Goal: Task Accomplishment & Management: Use online tool/utility

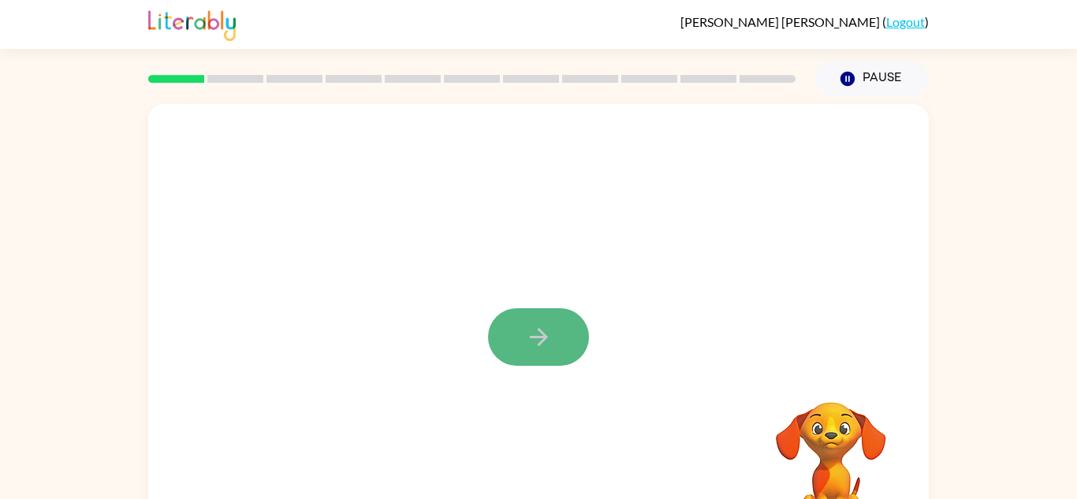
click at [580, 333] on button "button" at bounding box center [538, 337] width 101 height 58
click at [625, 386] on div "Your browser must support playing .mp4 files to use Literably. Please try using…" at bounding box center [538, 329] width 781 height 450
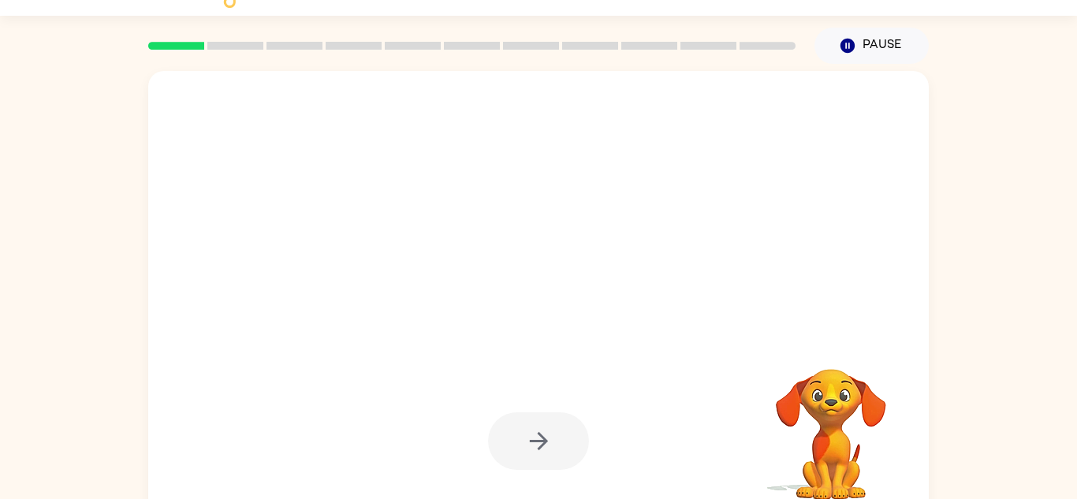
scroll to position [34, 0]
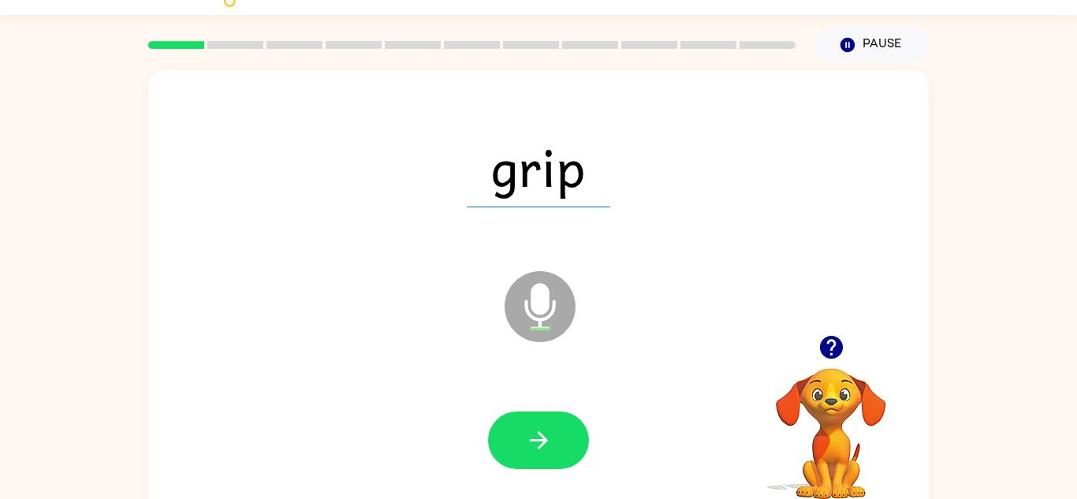
click at [825, 348] on icon "button" at bounding box center [830, 347] width 23 height 23
click at [534, 428] on icon "button" at bounding box center [539, 441] width 28 height 28
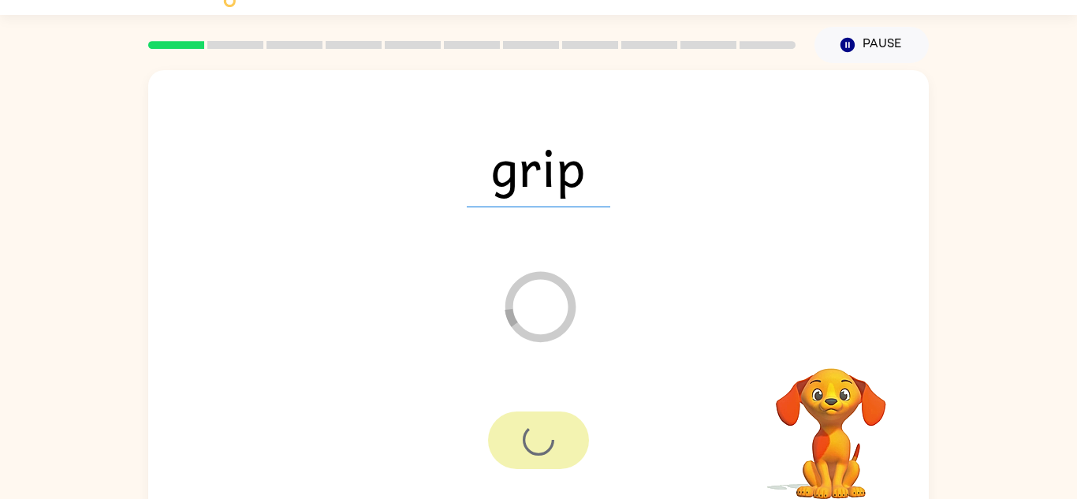
click at [540, 463] on div at bounding box center [538, 441] width 101 height 58
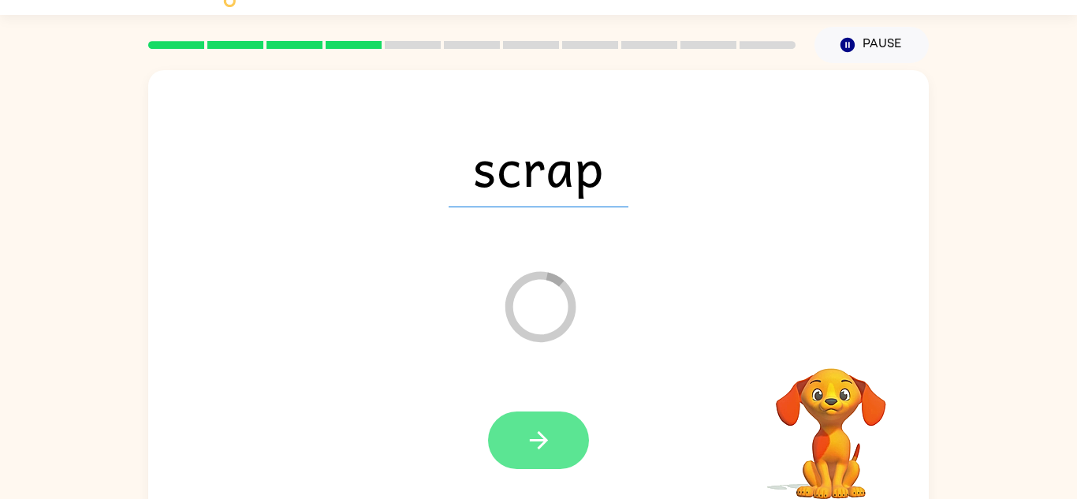
click at [552, 433] on button "button" at bounding box center [538, 441] width 101 height 58
click at [552, 433] on div at bounding box center [538, 441] width 101 height 58
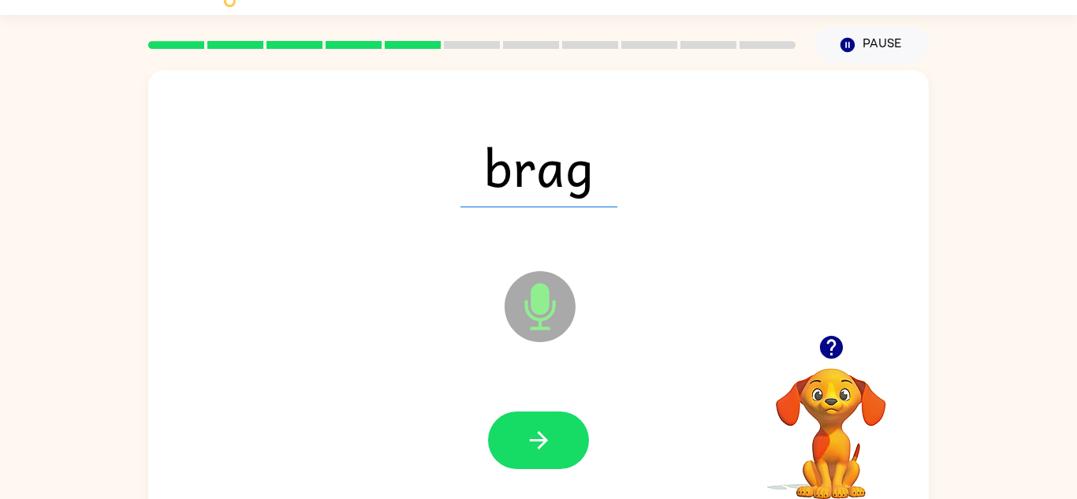
click at [543, 281] on icon at bounding box center [540, 306] width 71 height 71
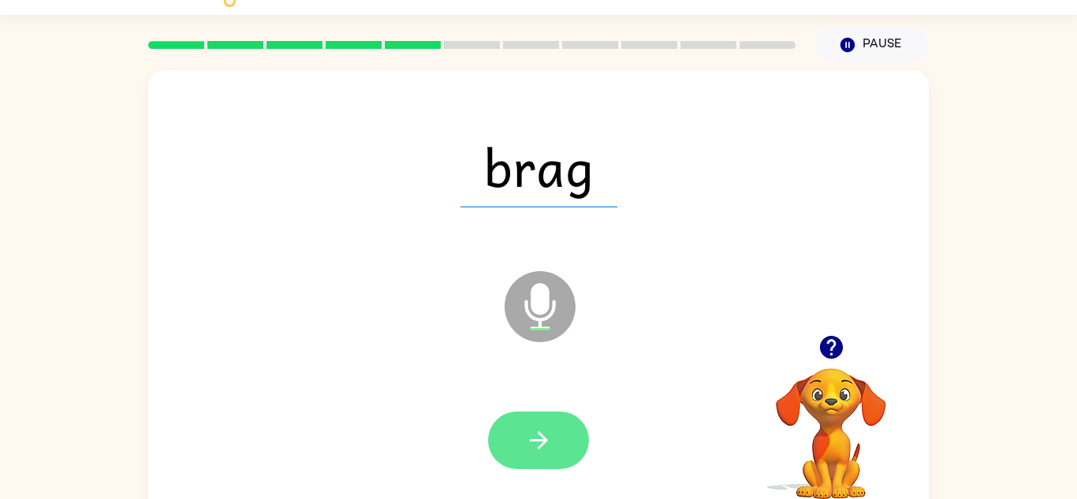
click at [520, 442] on button "button" at bounding box center [538, 441] width 101 height 58
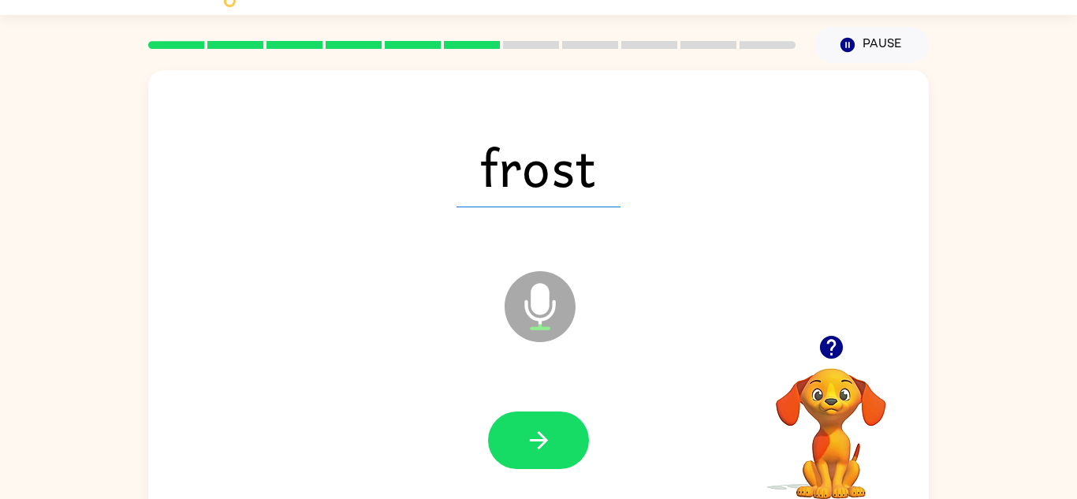
click at [544, 437] on icon "button" at bounding box center [538, 440] width 18 height 18
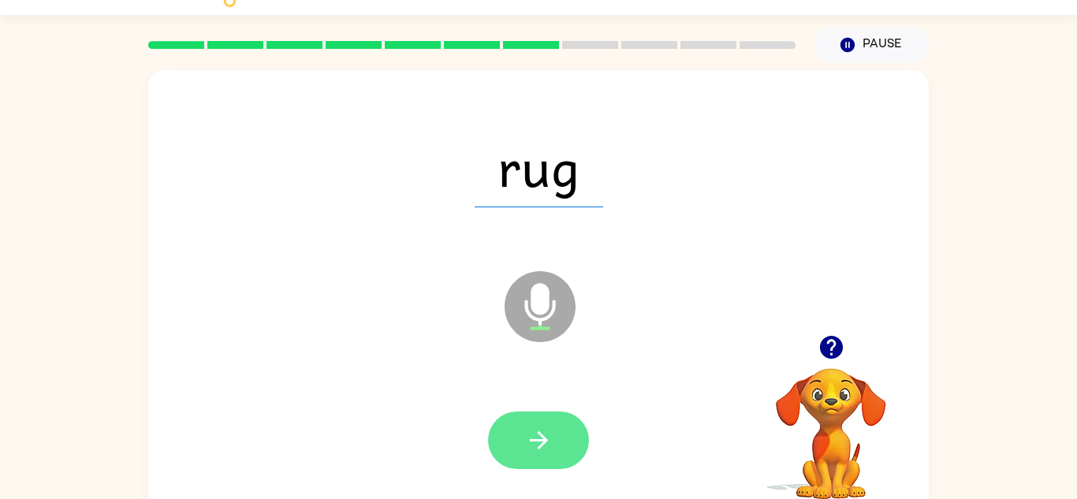
click at [536, 438] on icon "button" at bounding box center [539, 441] width 28 height 28
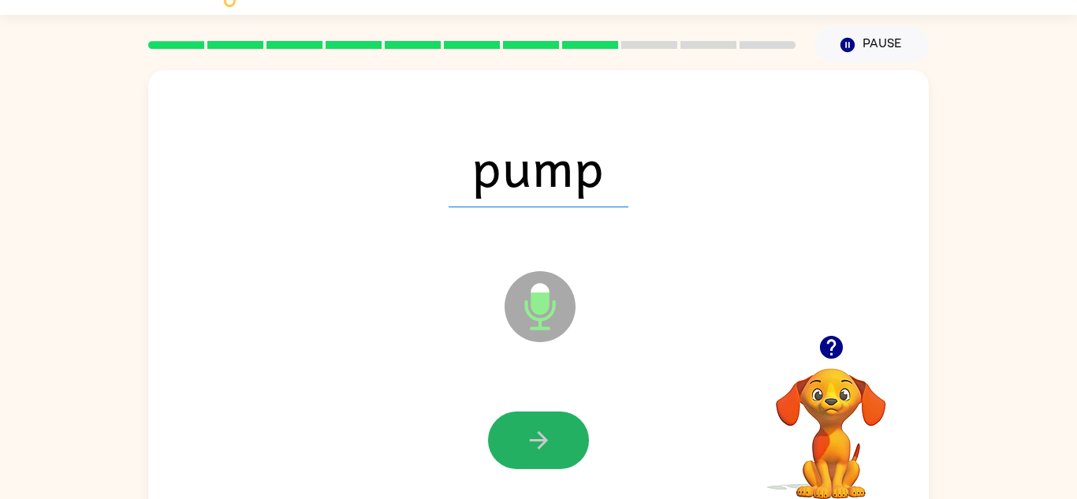
click at [530, 438] on icon "button" at bounding box center [539, 441] width 28 height 28
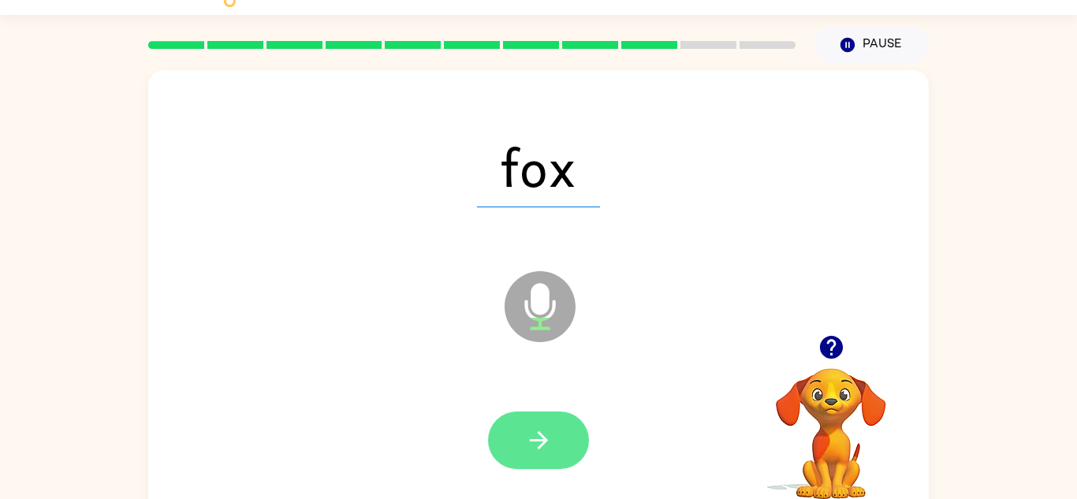
click at [522, 438] on button "button" at bounding box center [538, 441] width 101 height 58
click at [521, 438] on button "button" at bounding box center [538, 441] width 101 height 58
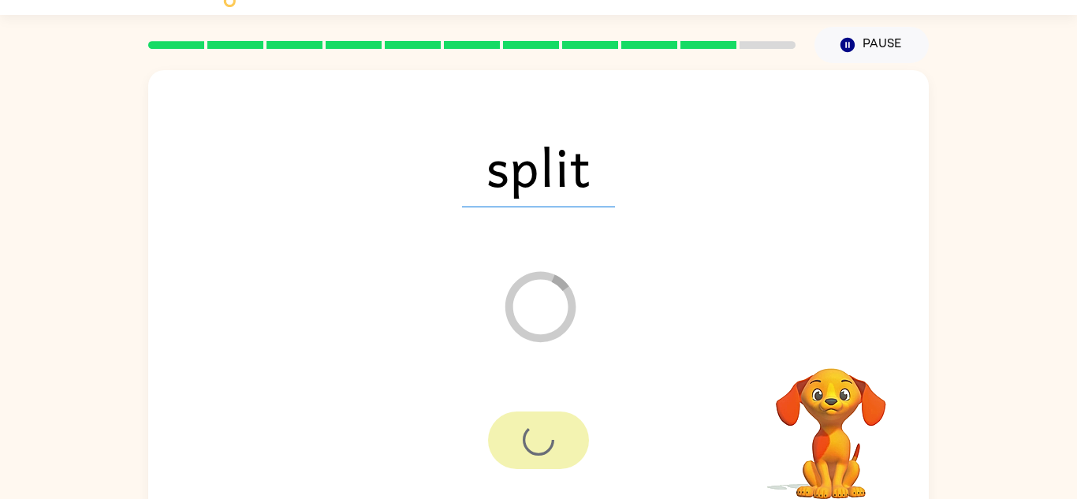
scroll to position [27, 0]
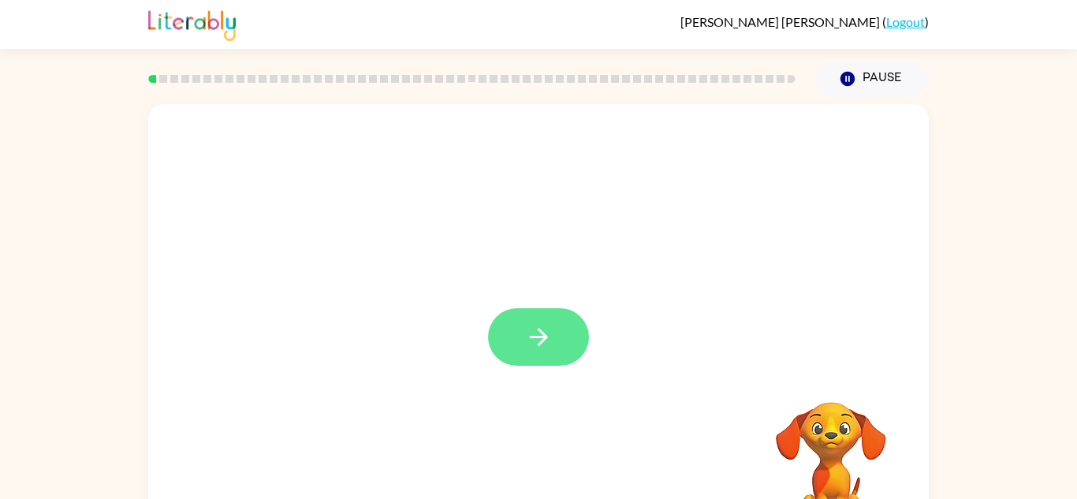
click at [540, 328] on icon "button" at bounding box center [539, 337] width 28 height 28
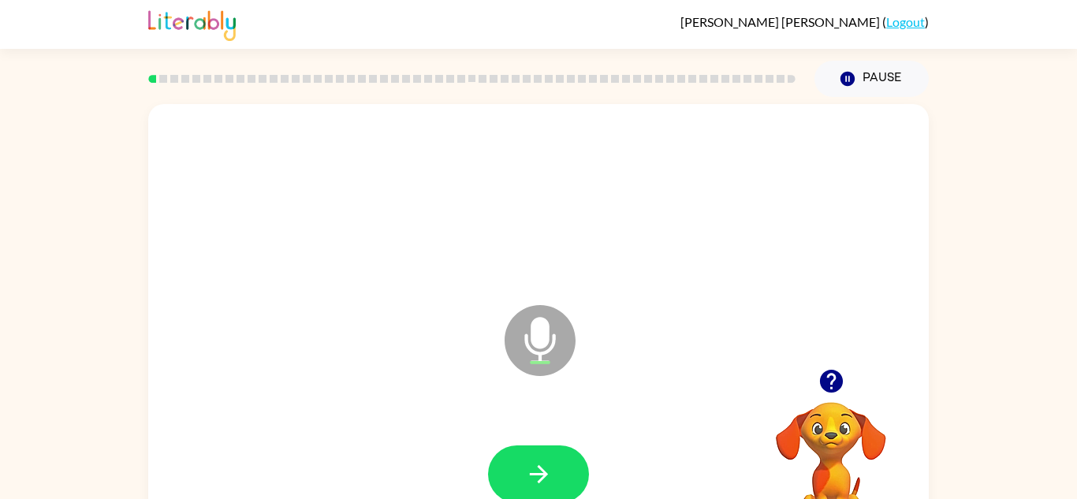
click at [528, 385] on icon "Microphone The Microphone is here when it is your turn to talk" at bounding box center [619, 360] width 237 height 118
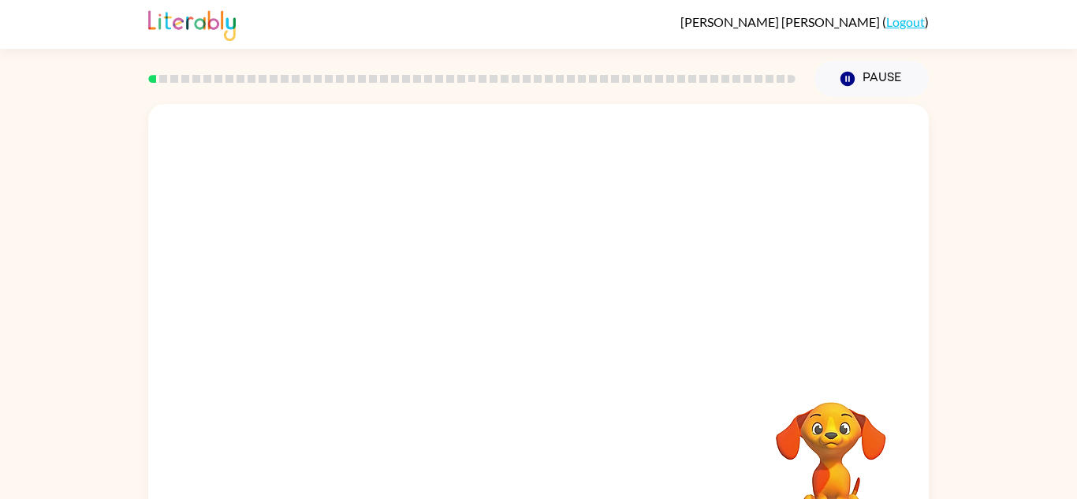
click at [541, 491] on div "Your browser must support playing .mp4 files to use Literably. Please try using…" at bounding box center [538, 329] width 781 height 450
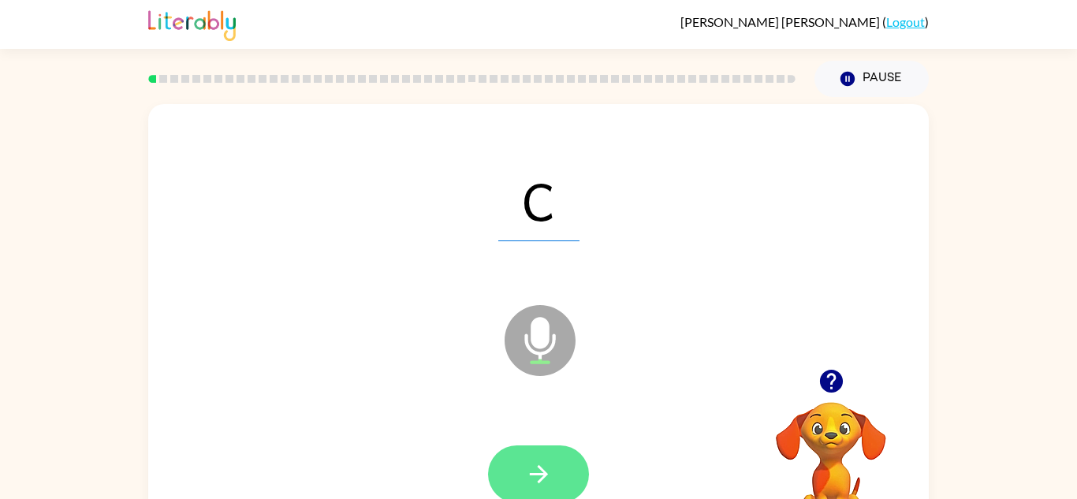
click at [537, 483] on icon "button" at bounding box center [539, 474] width 28 height 28
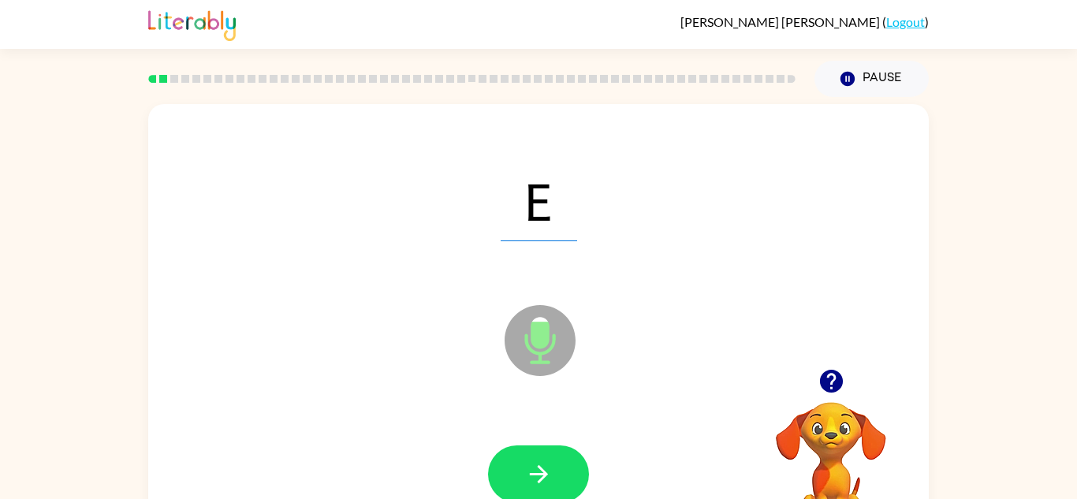
click at [537, 483] on icon "button" at bounding box center [539, 474] width 28 height 28
click at [537, 486] on icon "button" at bounding box center [539, 474] width 28 height 28
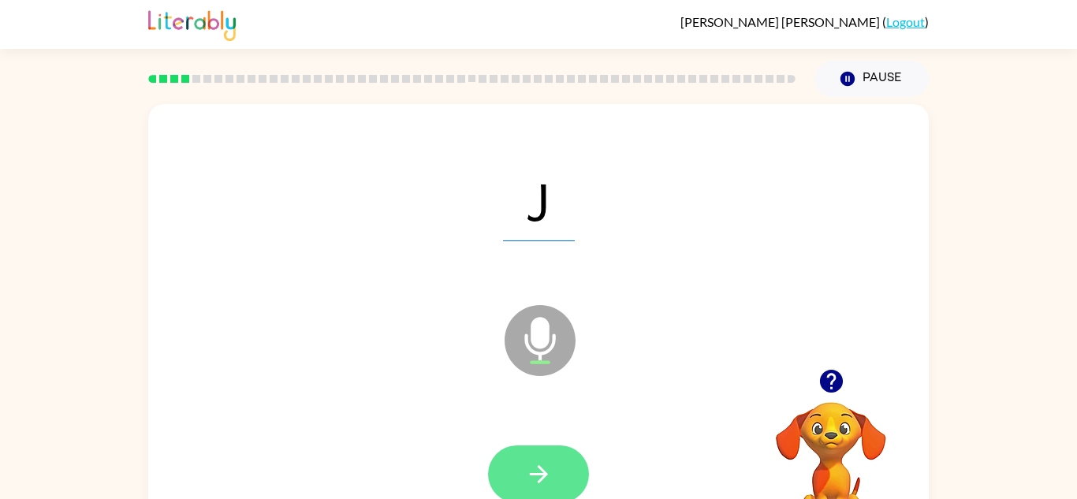
click at [527, 476] on icon "button" at bounding box center [539, 474] width 28 height 28
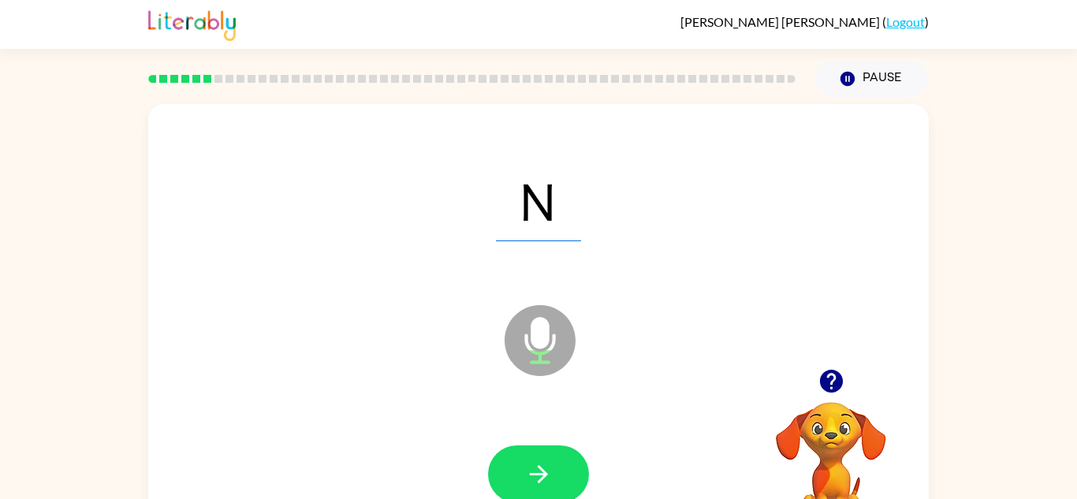
click at [535, 443] on div at bounding box center [538, 474] width 749 height 129
click at [543, 450] on button "button" at bounding box center [538, 474] width 101 height 58
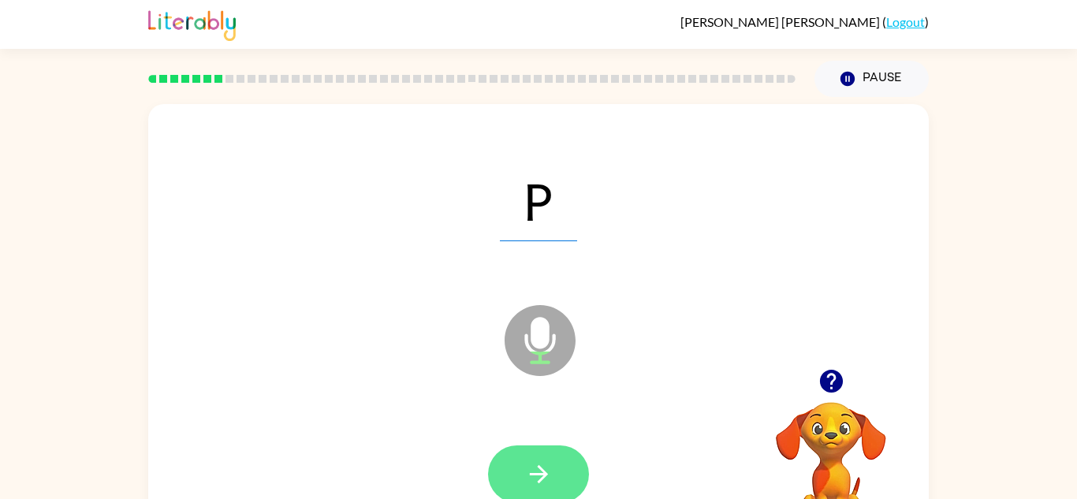
click at [542, 466] on icon "button" at bounding box center [539, 474] width 28 height 28
click at [565, 464] on button "button" at bounding box center [538, 474] width 101 height 58
click at [572, 456] on button "button" at bounding box center [538, 474] width 101 height 58
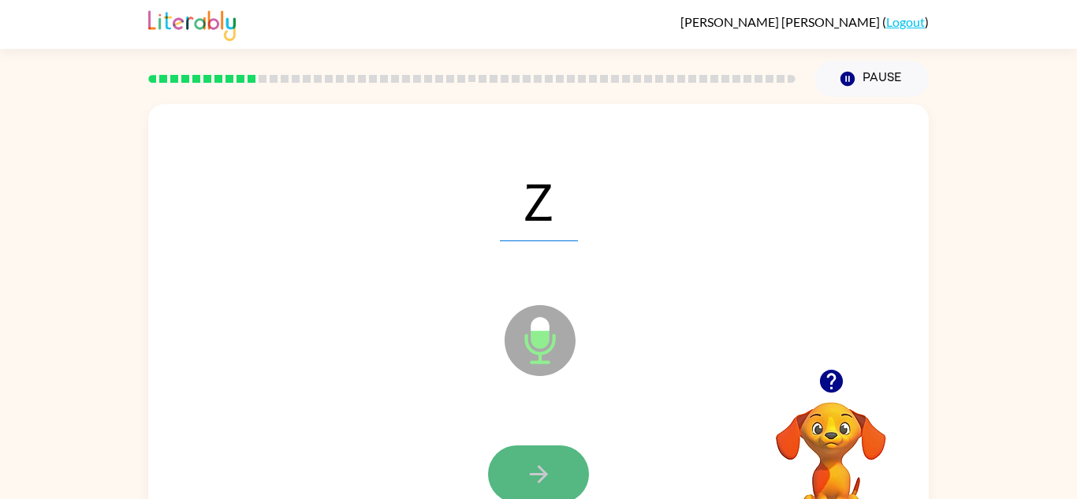
click at [541, 453] on button "button" at bounding box center [538, 474] width 101 height 58
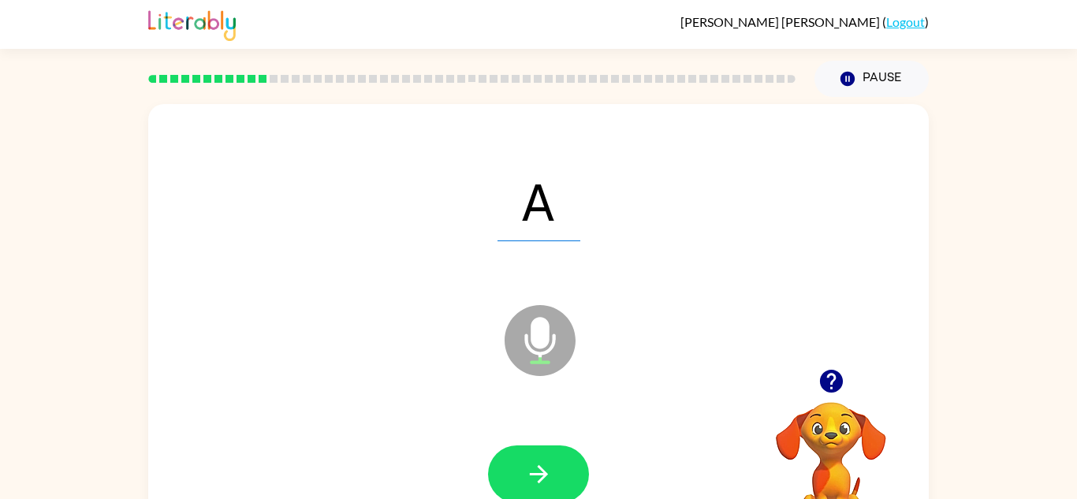
click at [541, 453] on button "button" at bounding box center [538, 474] width 101 height 58
click at [541, 453] on div at bounding box center [538, 474] width 101 height 58
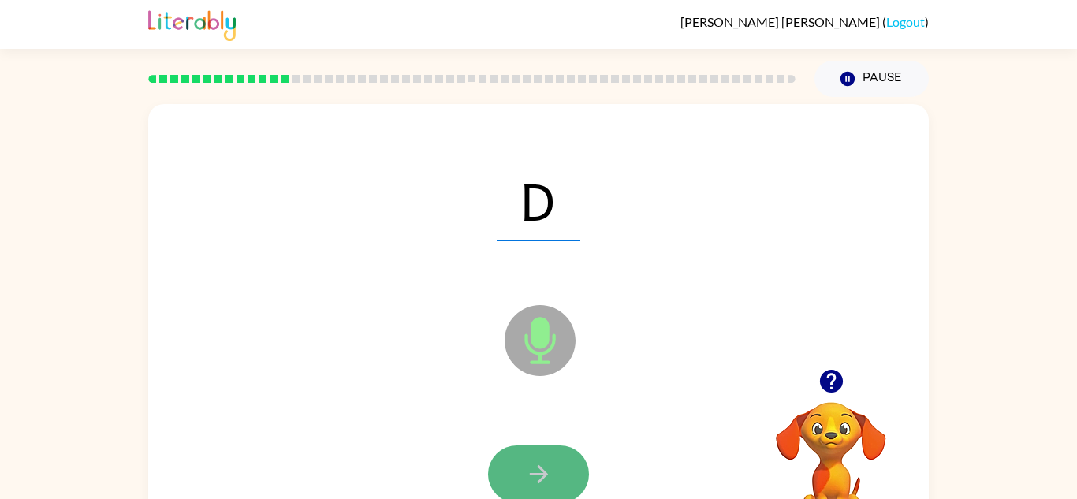
click at [535, 460] on icon "button" at bounding box center [539, 474] width 28 height 28
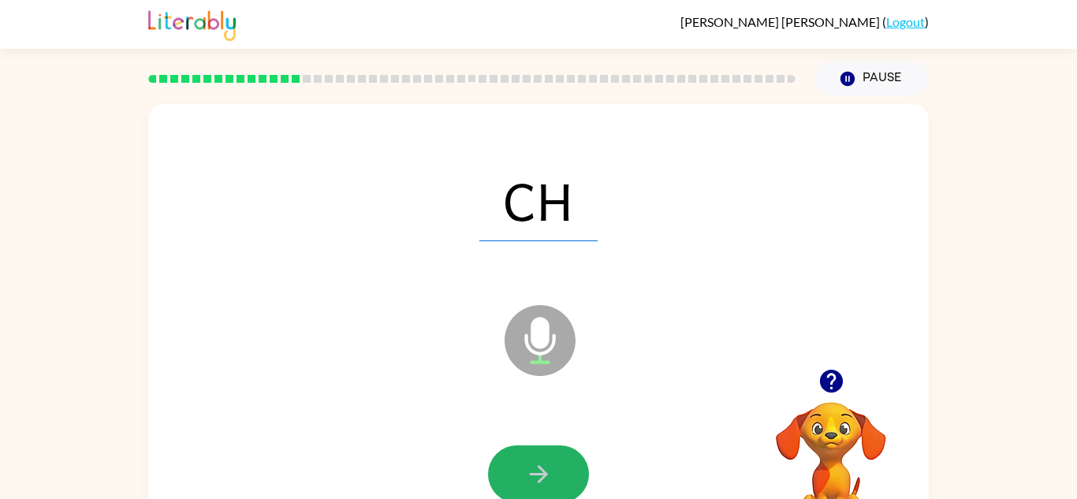
click at [535, 460] on icon "button" at bounding box center [539, 474] width 28 height 28
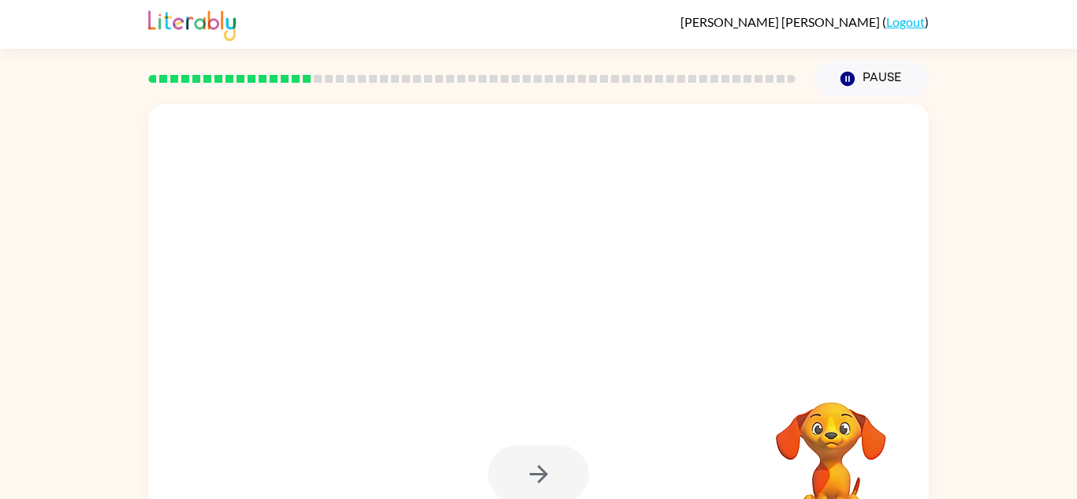
click at [536, 464] on div at bounding box center [538, 474] width 101 height 58
click at [534, 469] on div at bounding box center [538, 474] width 101 height 58
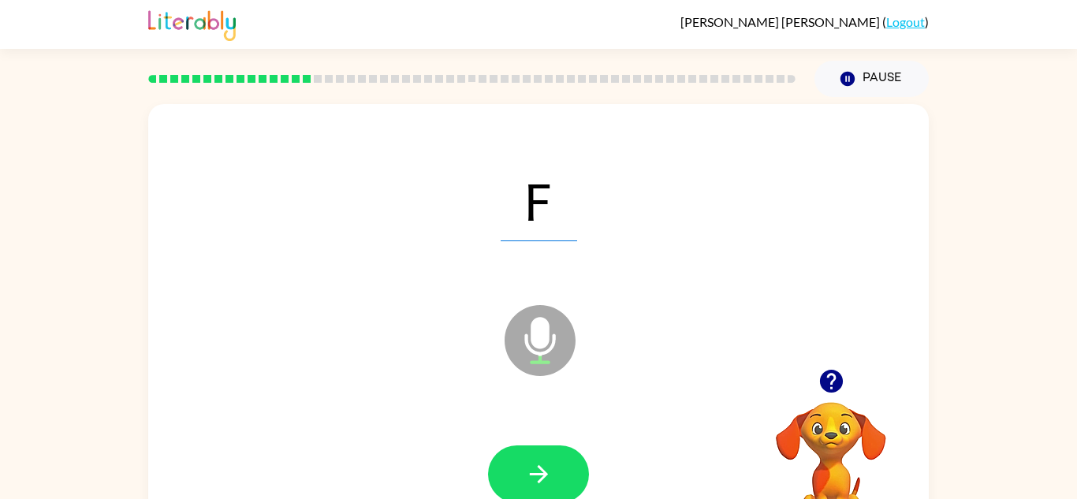
click at [534, 469] on icon "button" at bounding box center [539, 474] width 28 height 28
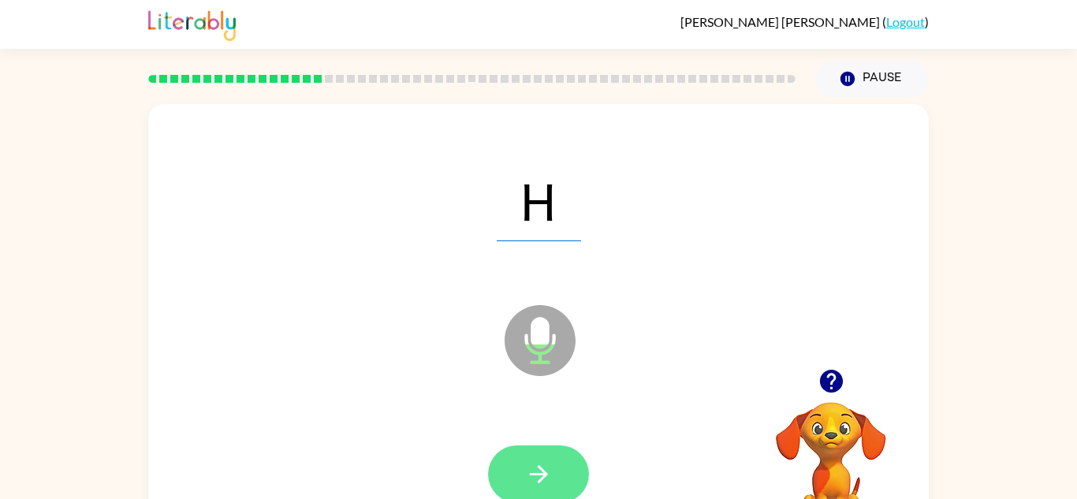
click at [525, 467] on icon "button" at bounding box center [539, 474] width 28 height 28
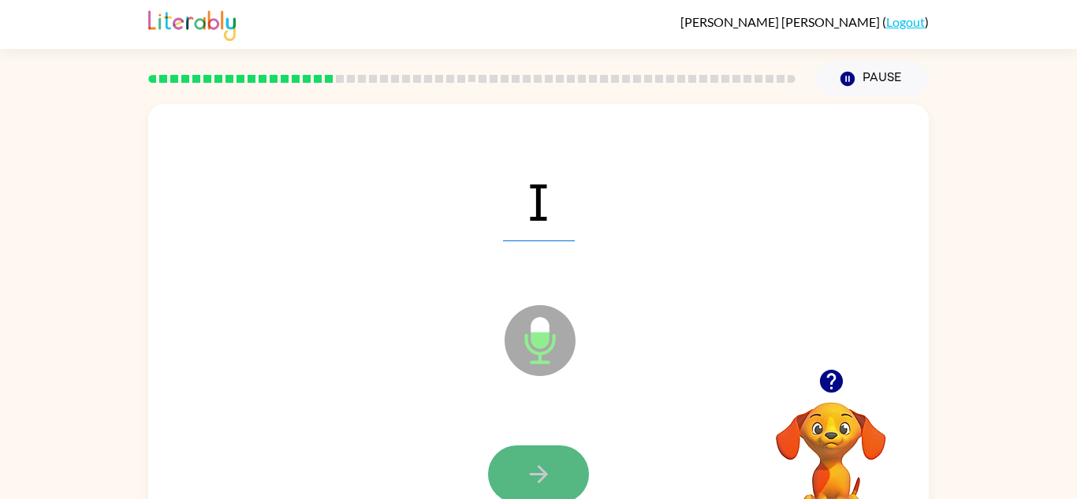
click at [533, 473] on icon "button" at bounding box center [538, 474] width 18 height 18
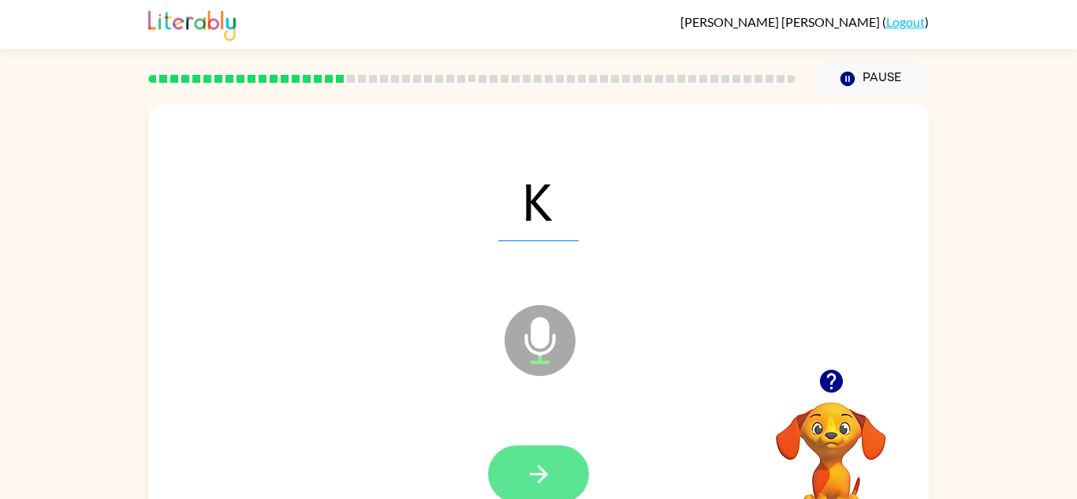
click at [527, 470] on icon "button" at bounding box center [539, 474] width 28 height 28
click at [526, 466] on icon "button" at bounding box center [539, 474] width 28 height 28
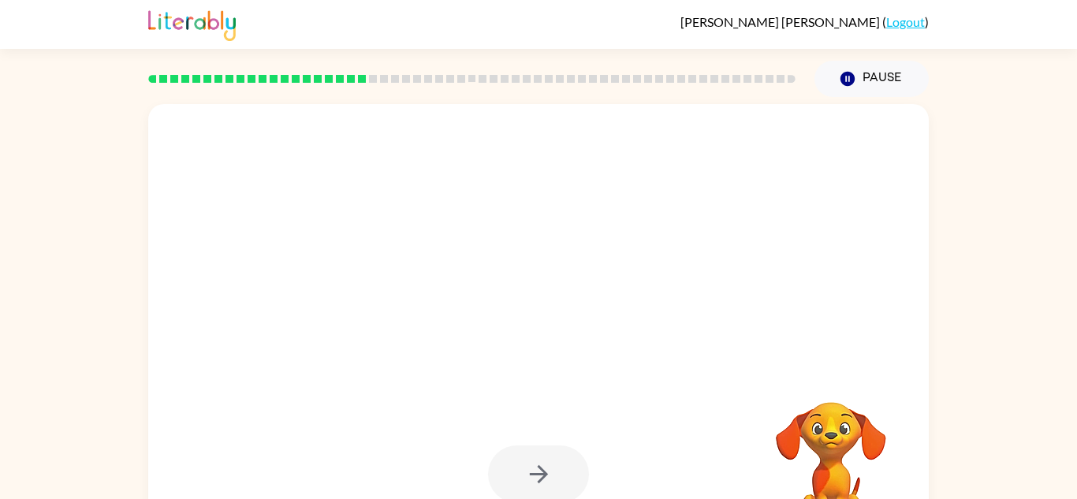
click at [524, 469] on div at bounding box center [538, 474] width 101 height 58
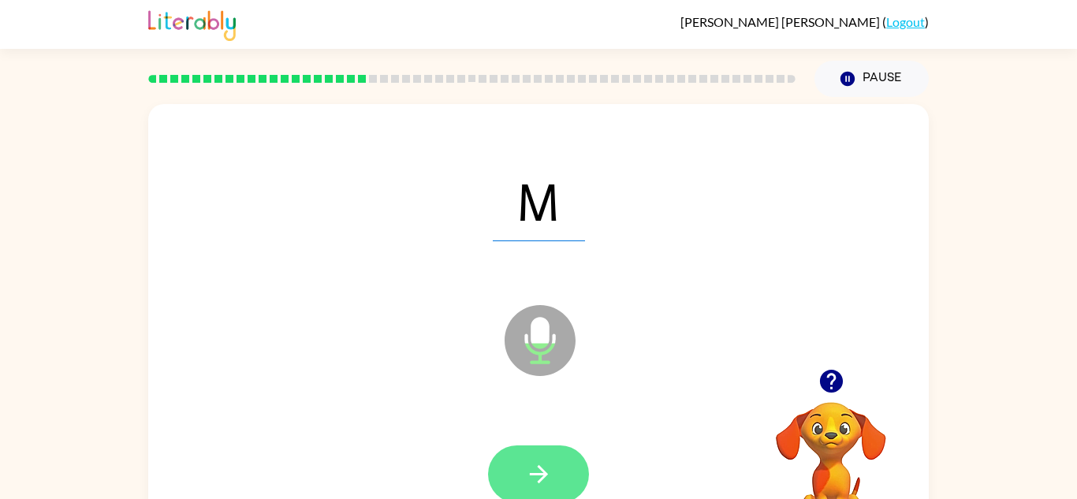
click at [526, 471] on icon "button" at bounding box center [539, 474] width 28 height 28
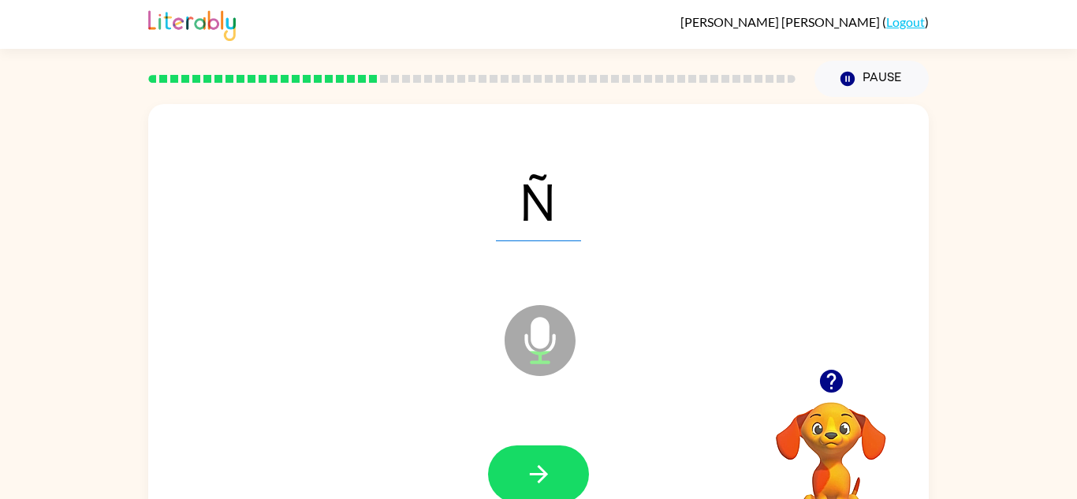
click at [526, 471] on icon "button" at bounding box center [539, 474] width 28 height 28
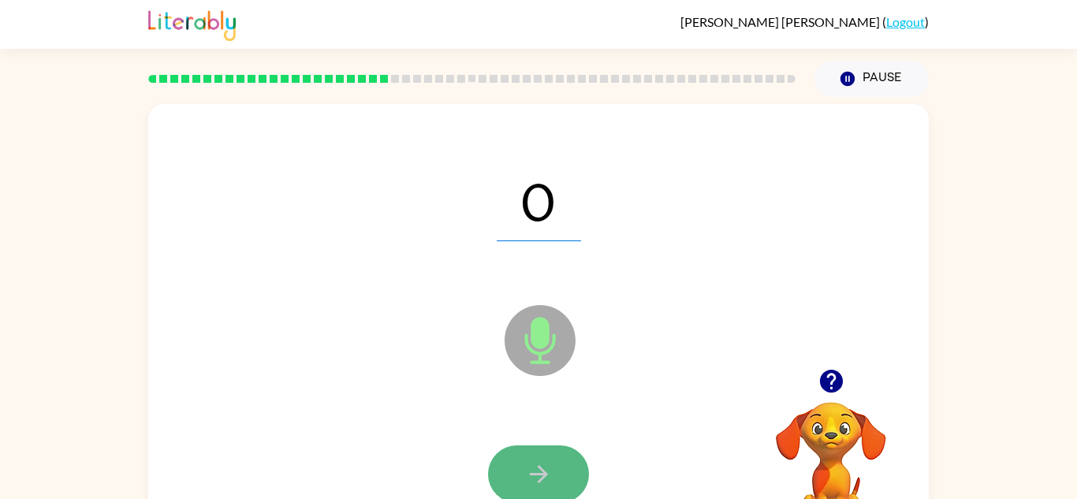
click at [535, 477] on icon "button" at bounding box center [539, 474] width 28 height 28
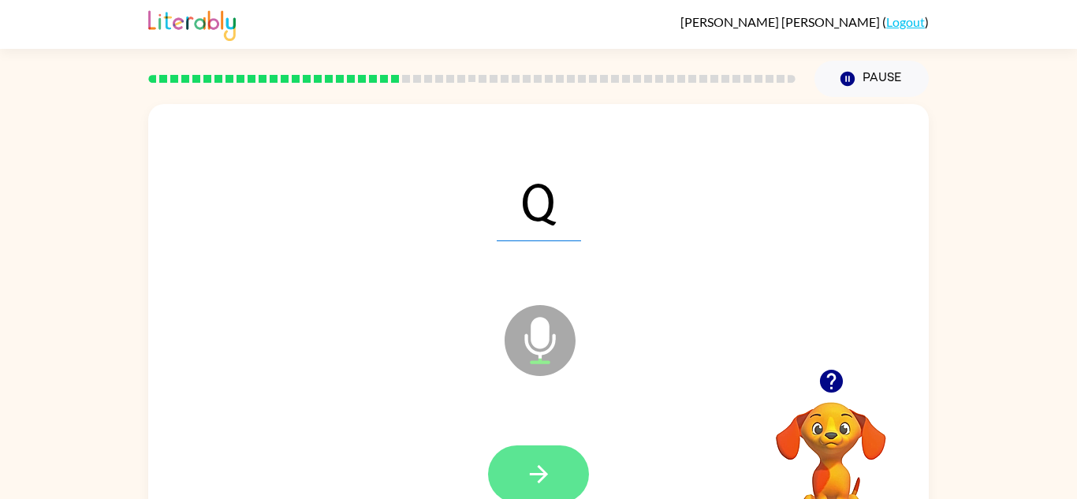
click at [514, 466] on button "button" at bounding box center [538, 474] width 101 height 58
click at [530, 476] on icon "button" at bounding box center [539, 474] width 28 height 28
click at [522, 473] on button "button" at bounding box center [538, 474] width 101 height 58
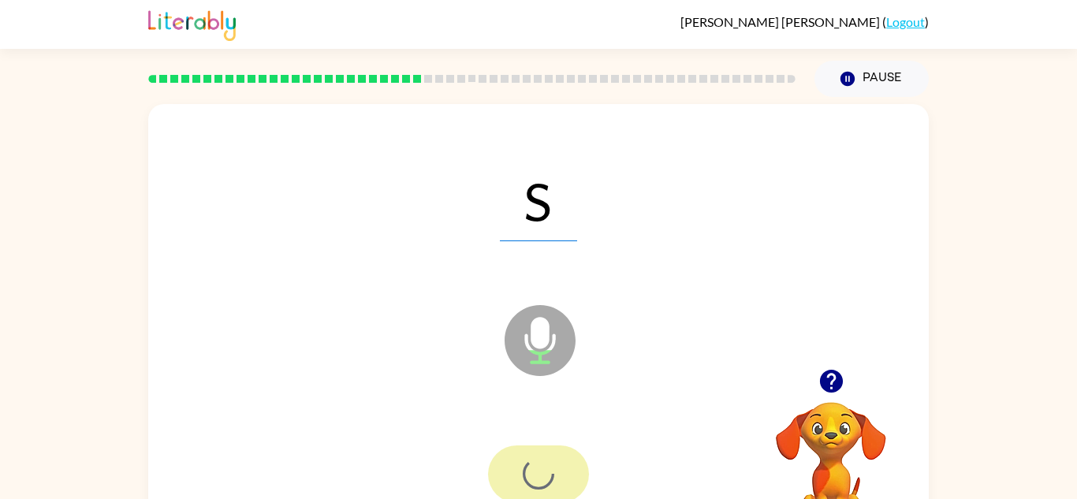
click at [522, 473] on div at bounding box center [538, 474] width 101 height 58
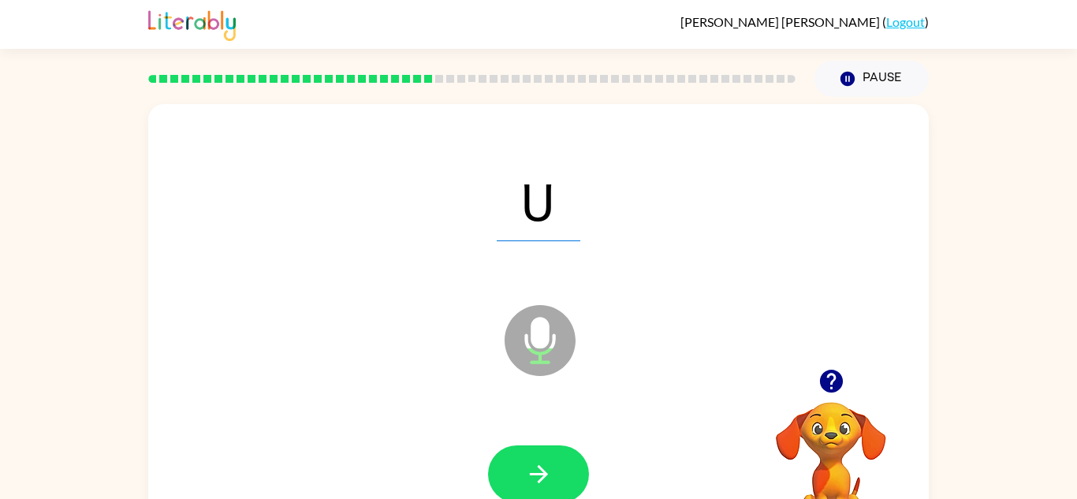
click at [522, 473] on button "button" at bounding box center [538, 474] width 101 height 58
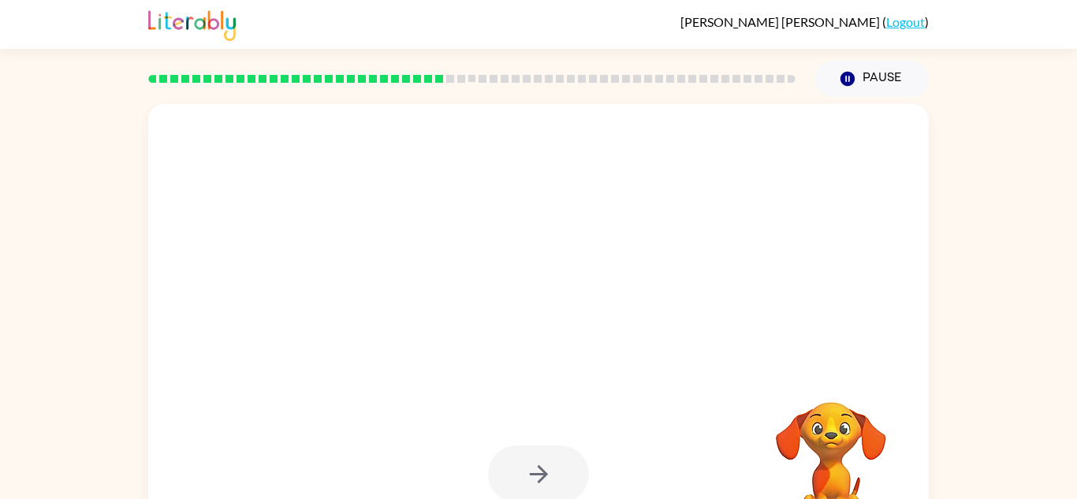
click at [516, 474] on div at bounding box center [538, 474] width 101 height 58
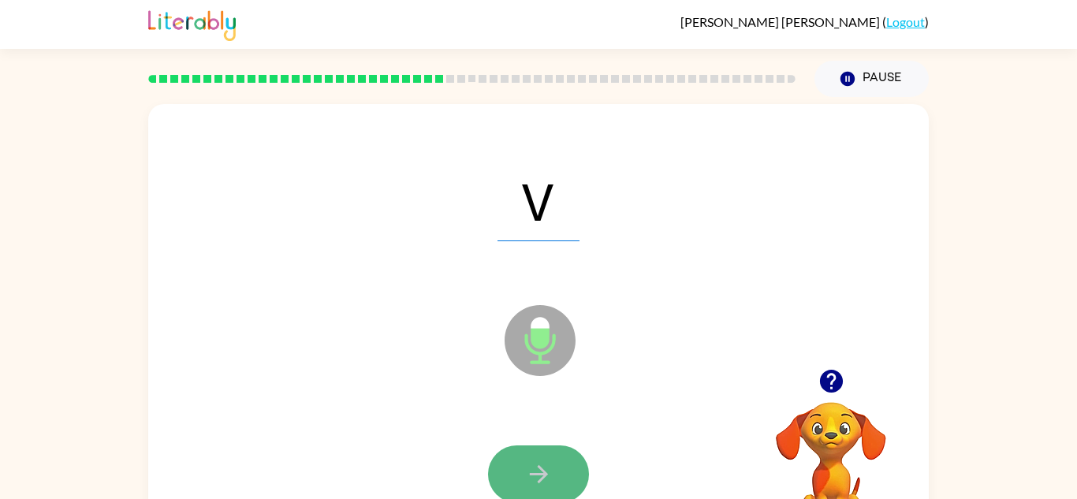
click at [520, 471] on button "button" at bounding box center [538, 474] width 101 height 58
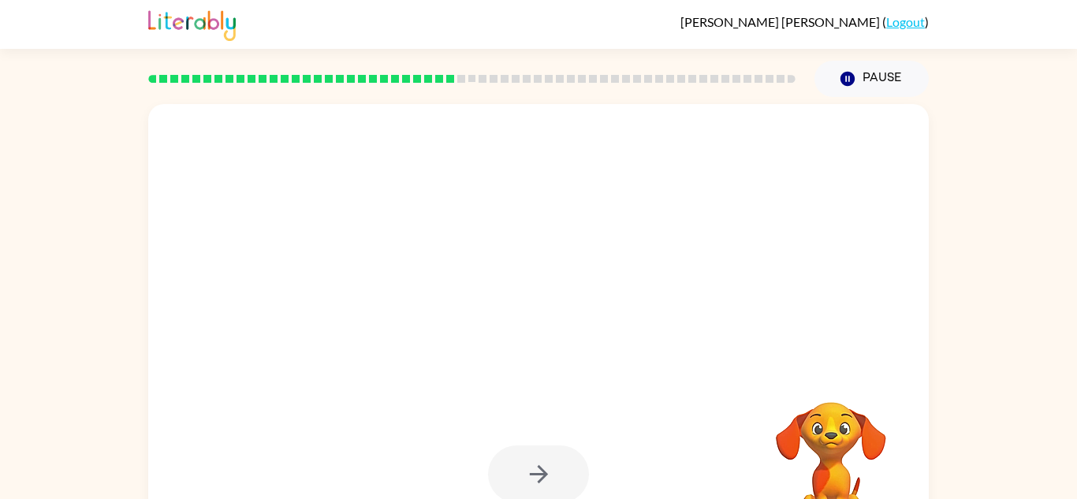
click at [524, 471] on div at bounding box center [538, 474] width 101 height 58
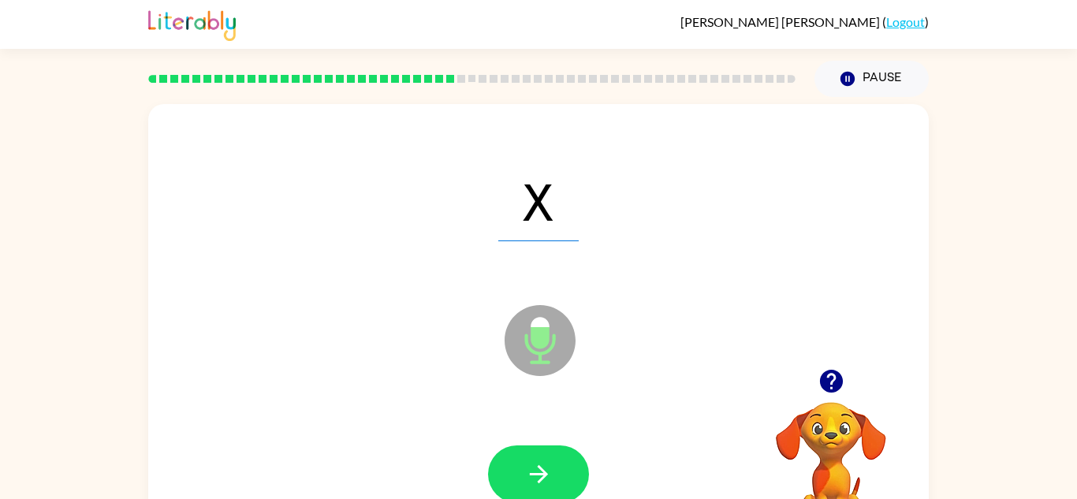
click at [525, 471] on icon "button" at bounding box center [539, 474] width 28 height 28
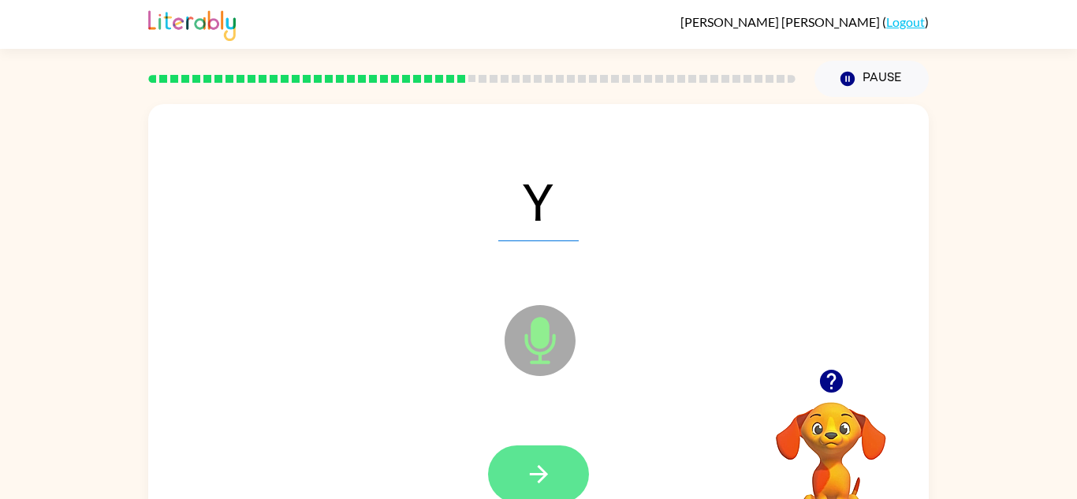
click at [524, 474] on div at bounding box center [538, 474] width 101 height 58
click at [525, 474] on icon "button" at bounding box center [539, 474] width 28 height 28
click at [524, 474] on div at bounding box center [538, 474] width 101 height 58
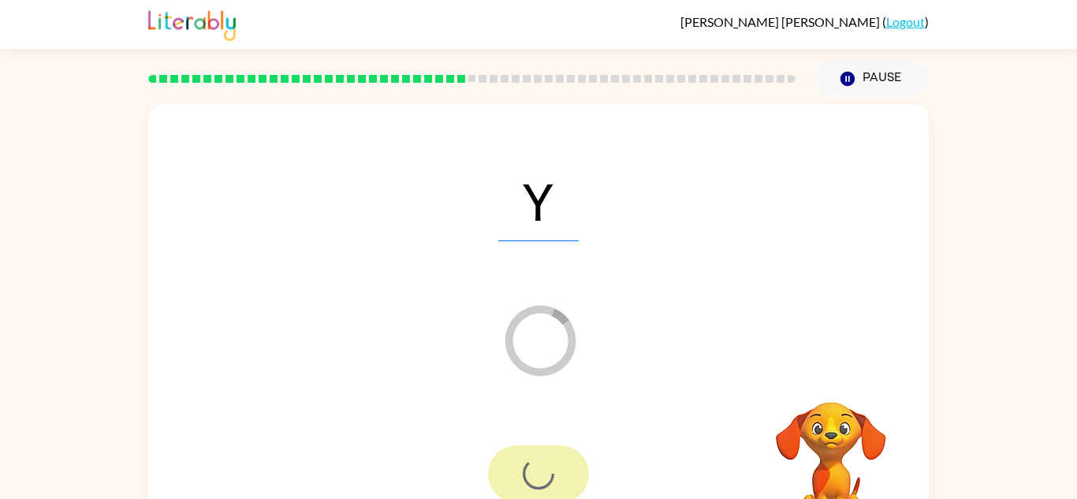
click at [524, 474] on div at bounding box center [538, 474] width 101 height 58
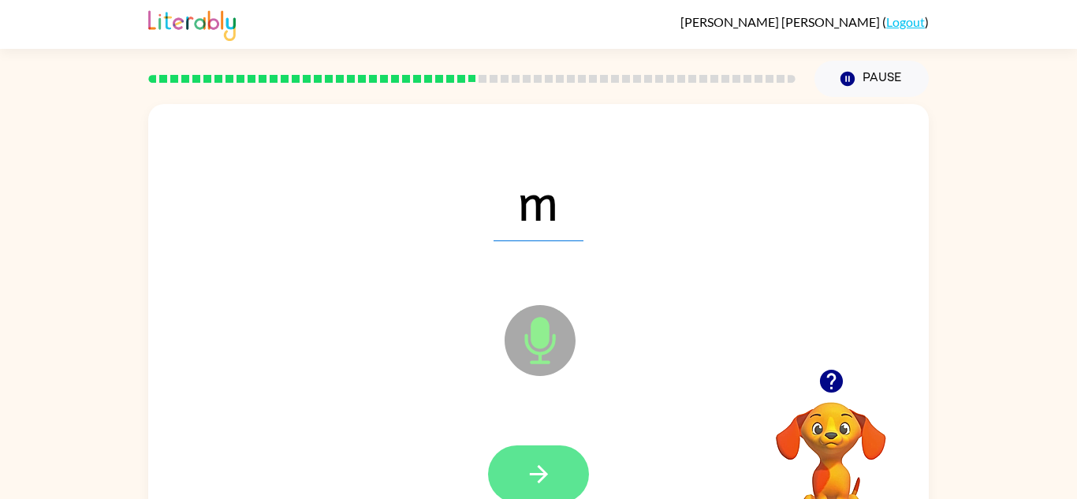
click at [522, 478] on button "button" at bounding box center [538, 474] width 101 height 58
click at [527, 478] on icon "button" at bounding box center [539, 474] width 28 height 28
click at [525, 482] on icon "button" at bounding box center [539, 474] width 28 height 28
click at [538, 477] on icon "button" at bounding box center [539, 474] width 28 height 28
click at [532, 474] on icon "button" at bounding box center [538, 474] width 18 height 18
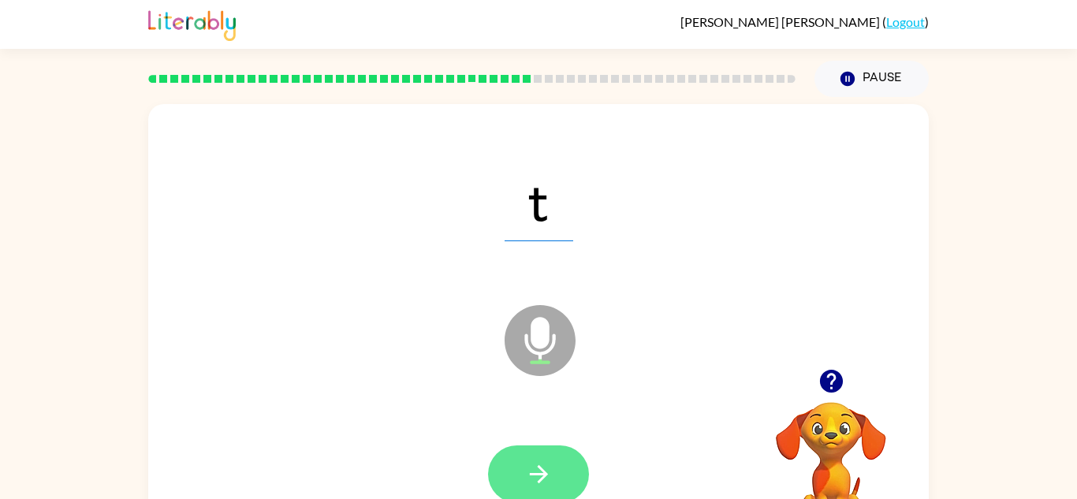
click at [531, 475] on icon "button" at bounding box center [539, 474] width 28 height 28
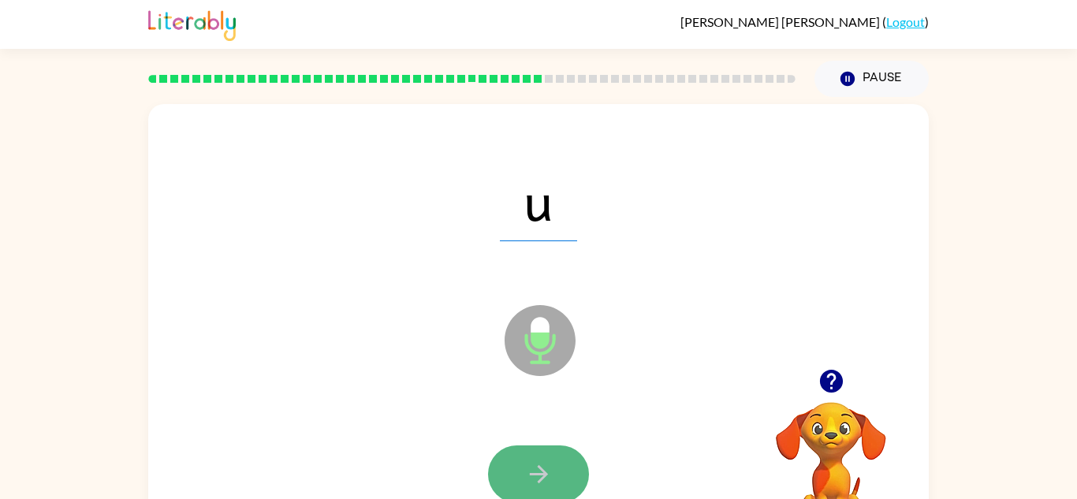
click at [523, 479] on button "button" at bounding box center [538, 474] width 101 height 58
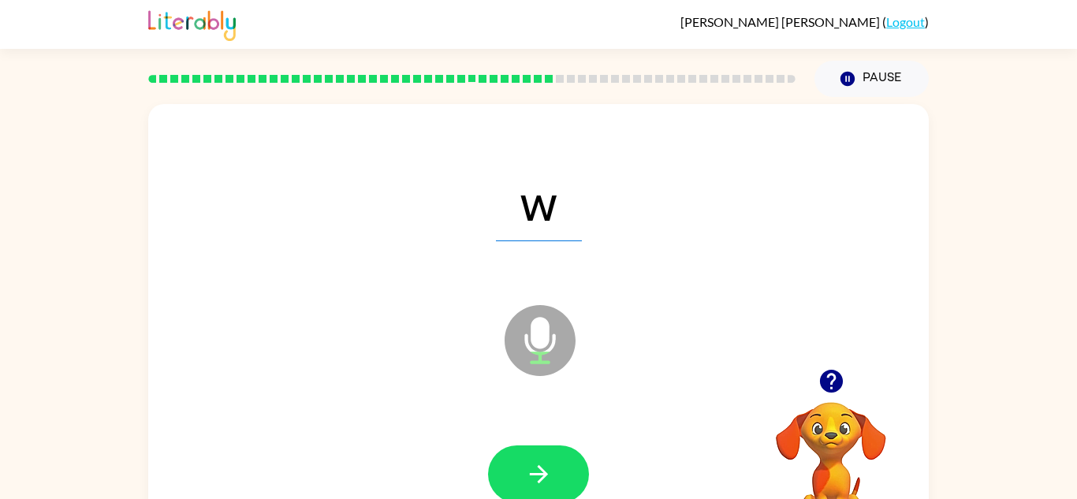
click at [520, 476] on button "button" at bounding box center [538, 474] width 101 height 58
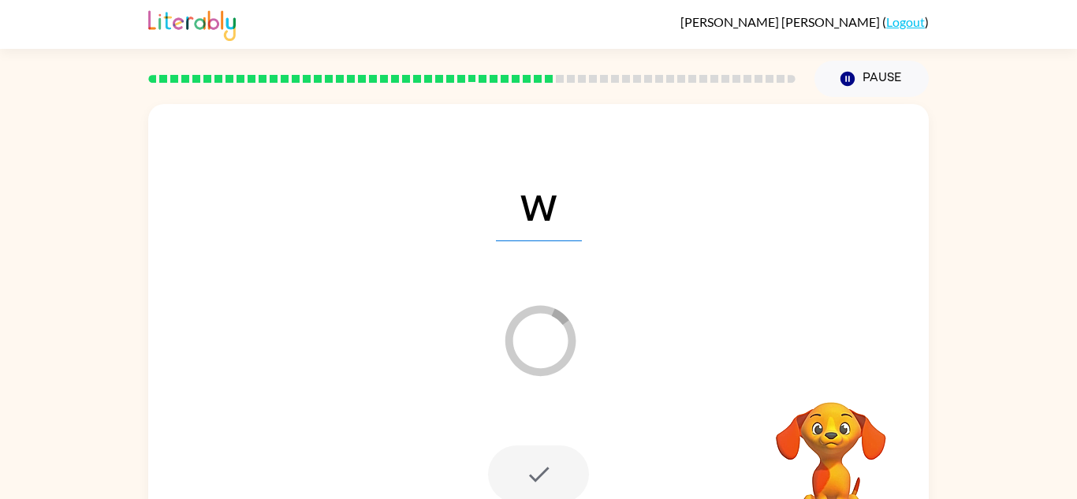
click at [520, 476] on div at bounding box center [538, 474] width 101 height 58
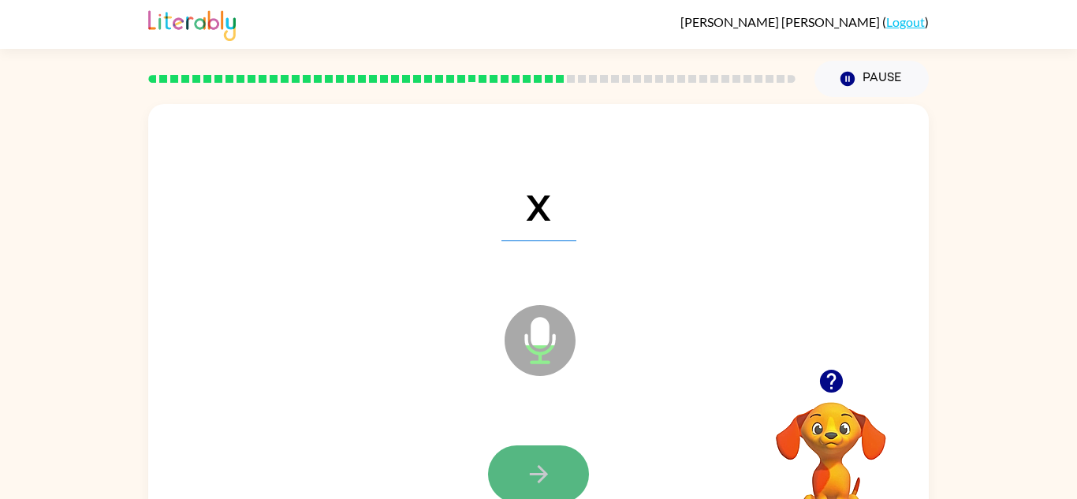
click at [550, 458] on button "button" at bounding box center [538, 474] width 101 height 58
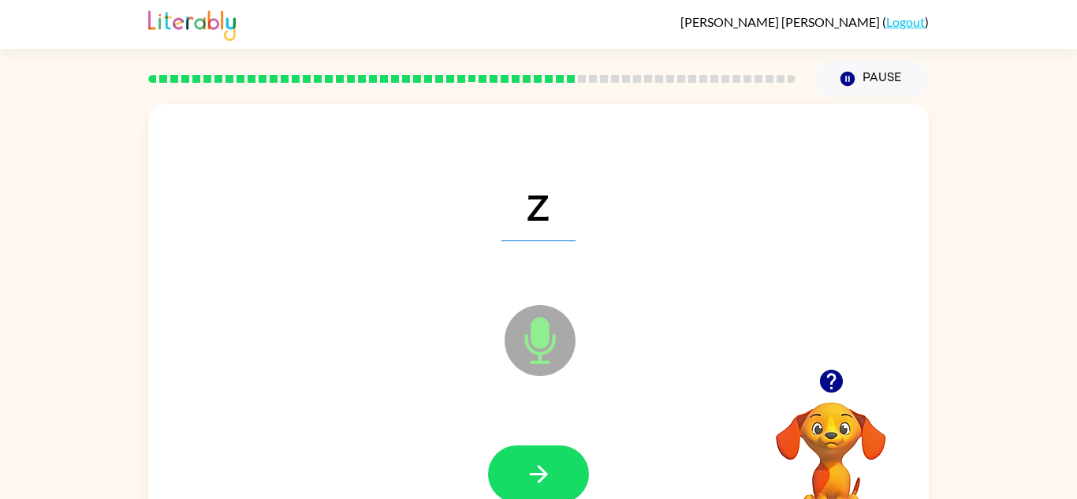
click at [550, 458] on button "button" at bounding box center [538, 474] width 101 height 58
click at [550, 458] on div at bounding box center [538, 474] width 101 height 58
click at [550, 458] on button "button" at bounding box center [538, 474] width 101 height 58
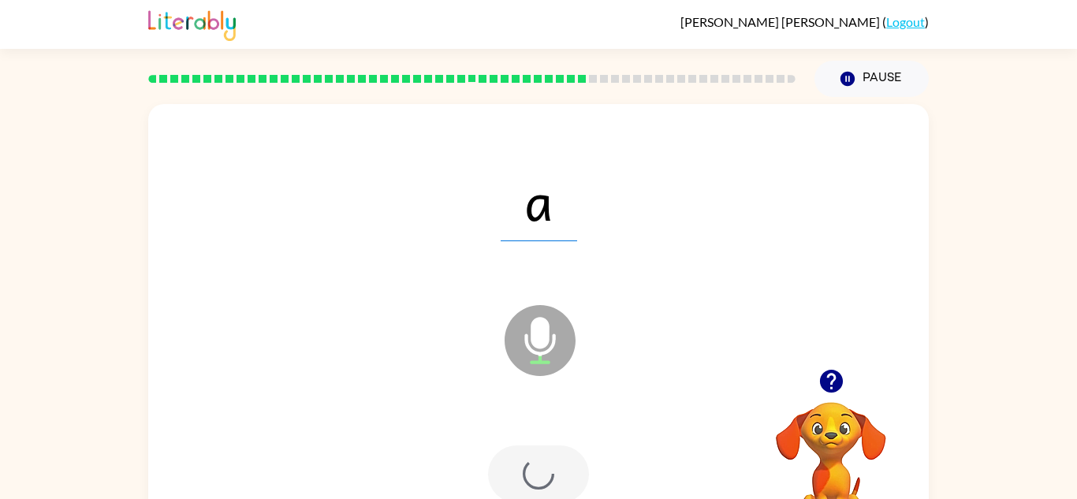
click at [550, 460] on div at bounding box center [538, 474] width 101 height 58
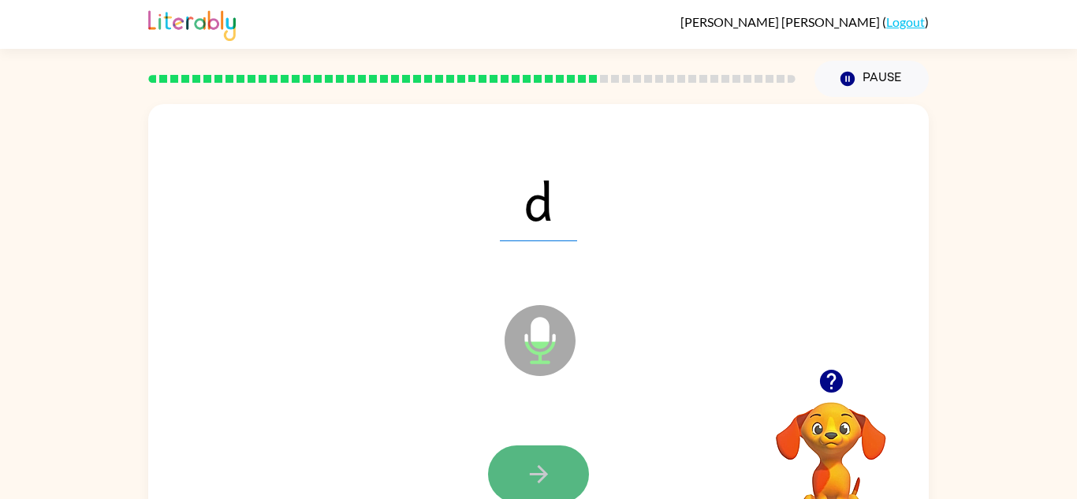
click at [539, 445] on button "button" at bounding box center [538, 474] width 101 height 58
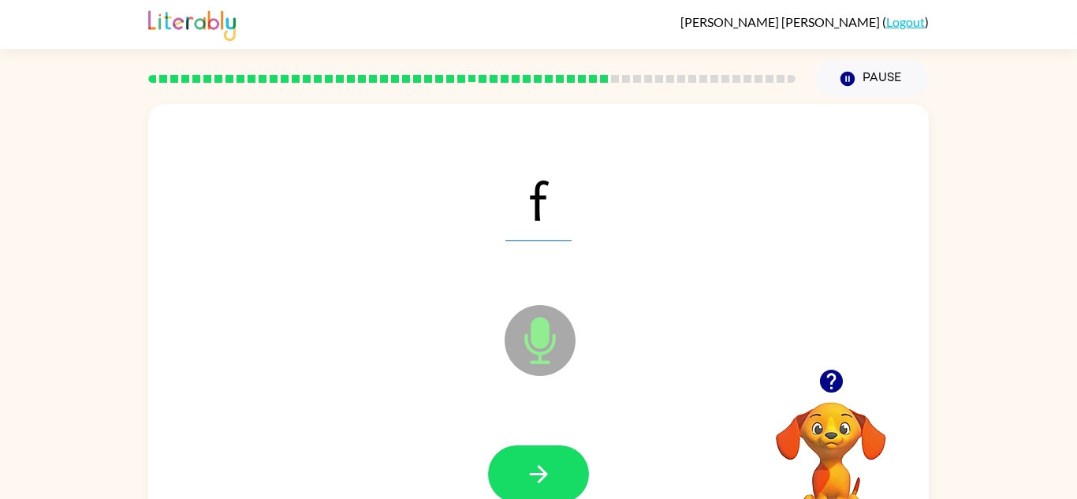
click at [514, 442] on div at bounding box center [538, 474] width 749 height 129
click at [512, 490] on button "button" at bounding box center [538, 474] width 101 height 58
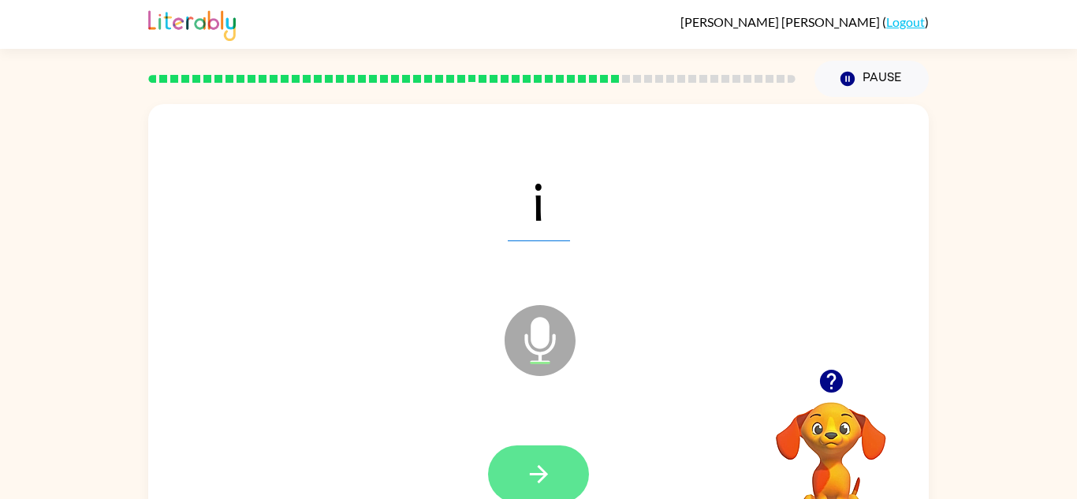
click at [514, 464] on button "button" at bounding box center [538, 474] width 101 height 58
click at [526, 493] on button "button" at bounding box center [538, 474] width 101 height 58
click at [527, 479] on icon "button" at bounding box center [539, 474] width 28 height 28
click at [514, 457] on button "button" at bounding box center [538, 474] width 101 height 58
click at [540, 464] on icon "button" at bounding box center [539, 474] width 28 height 28
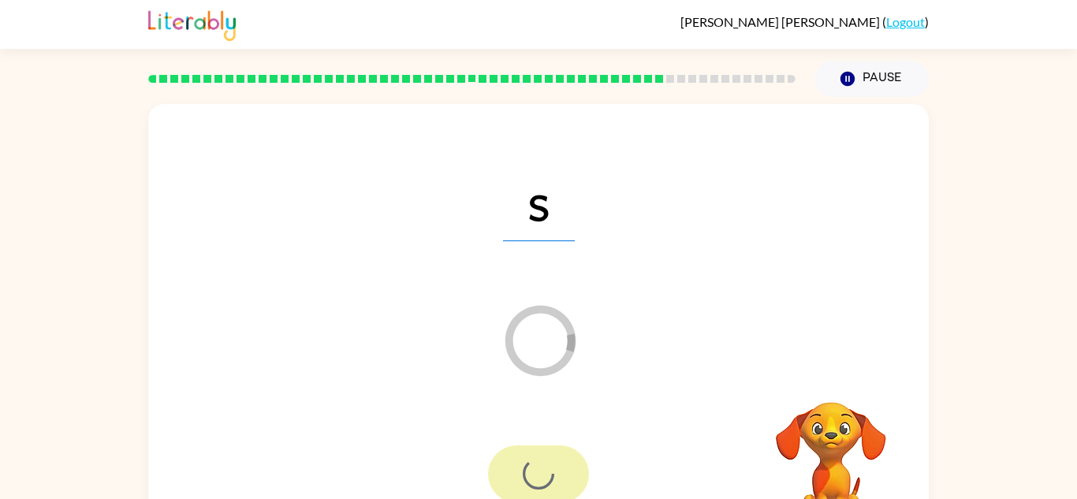
click at [553, 483] on div at bounding box center [538, 474] width 101 height 58
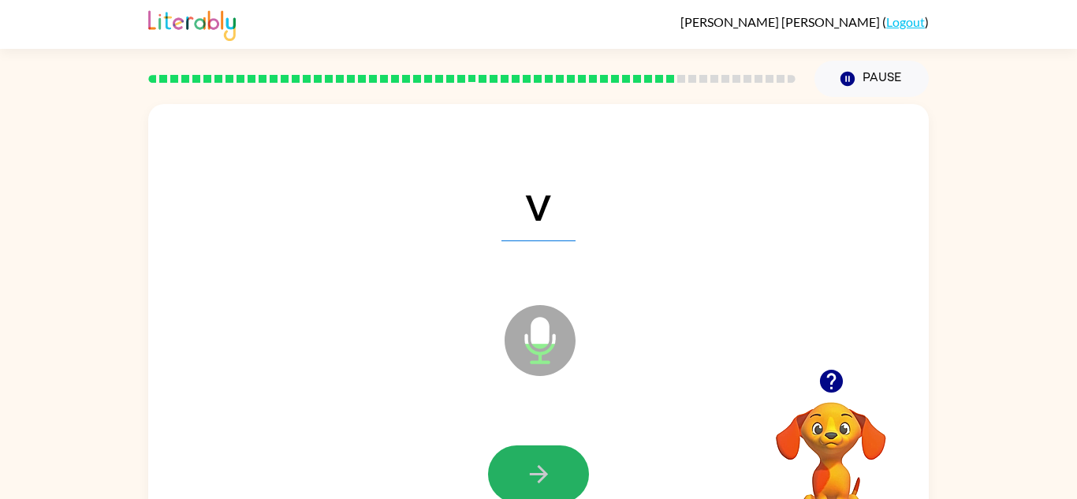
click at [552, 484] on icon "button" at bounding box center [539, 474] width 28 height 28
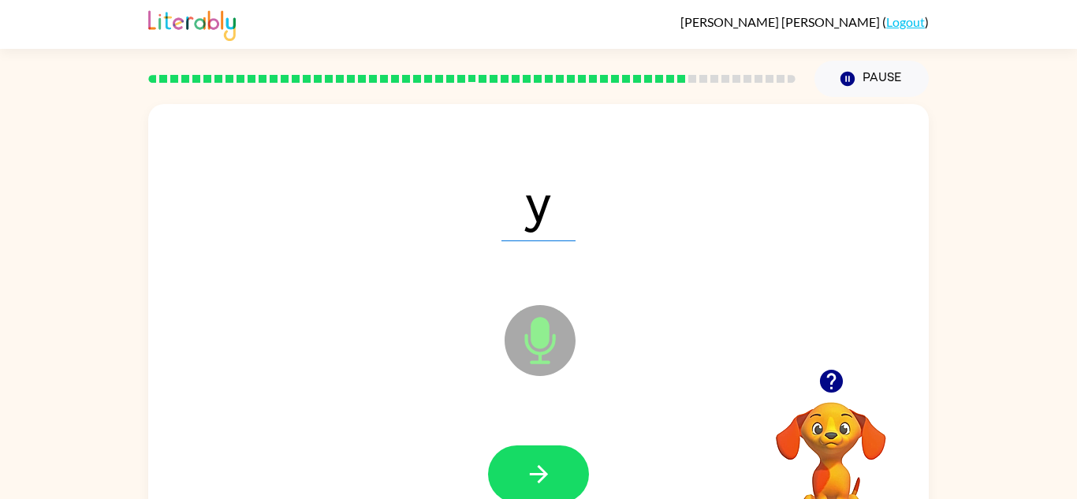
click at [560, 463] on button "button" at bounding box center [538, 474] width 101 height 58
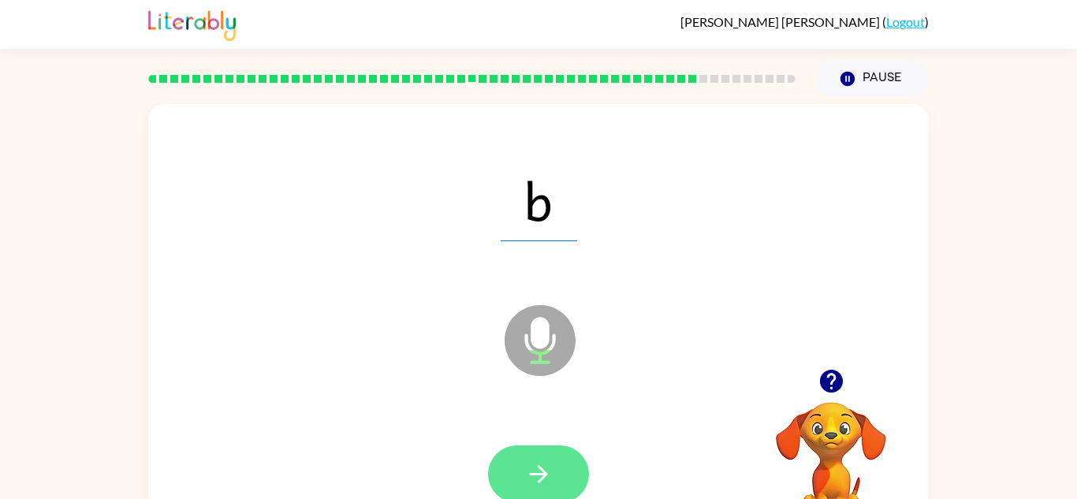
click at [550, 463] on icon "button" at bounding box center [539, 474] width 28 height 28
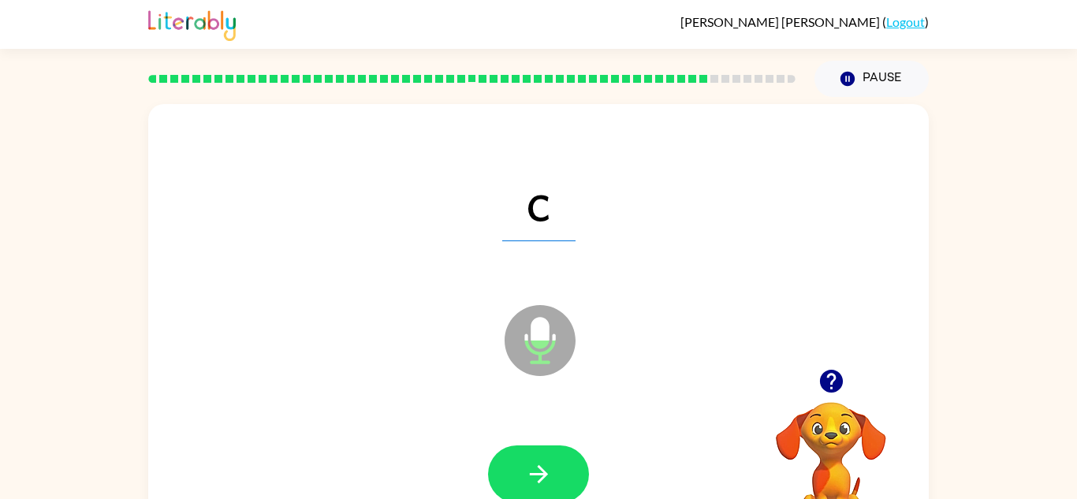
click at [550, 463] on icon "button" at bounding box center [539, 474] width 28 height 28
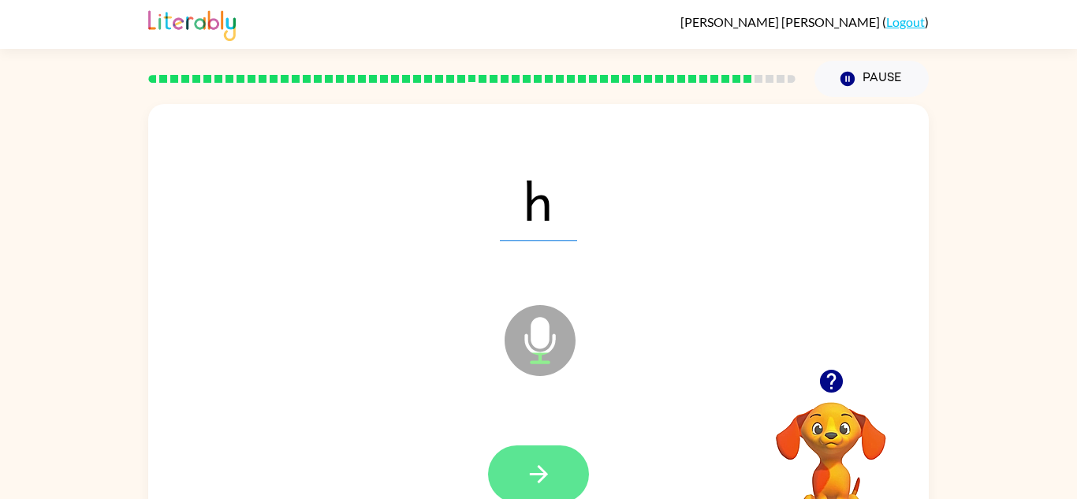
click at [553, 464] on button "button" at bounding box center [538, 474] width 101 height 58
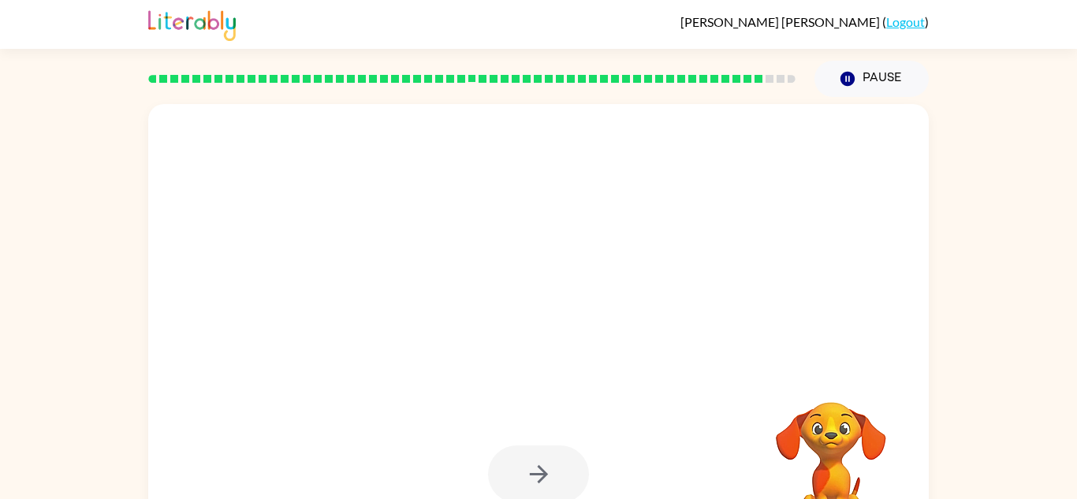
click at [553, 464] on div at bounding box center [538, 474] width 101 height 58
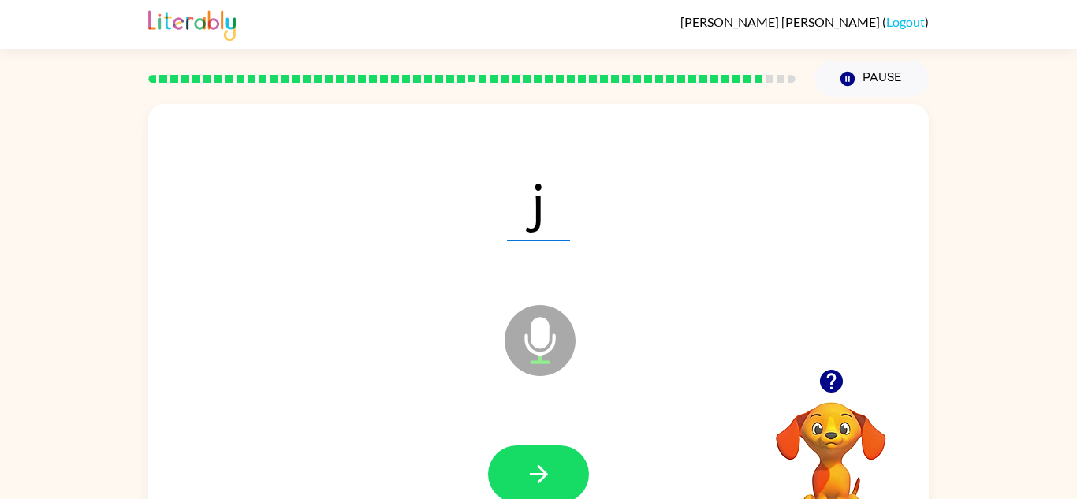
click at [553, 464] on button "button" at bounding box center [538, 474] width 101 height 58
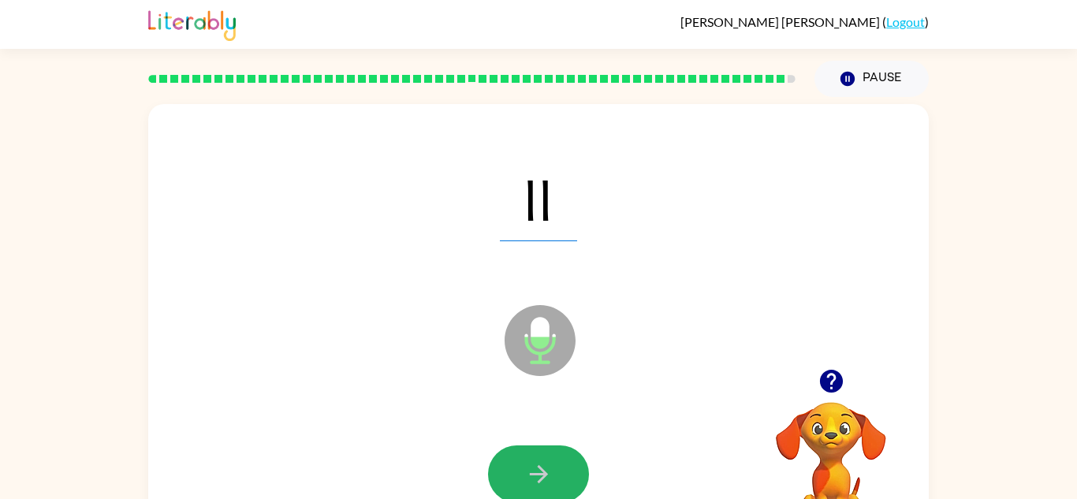
click at [553, 464] on button "button" at bounding box center [538, 474] width 101 height 58
